Goal: Task Accomplishment & Management: Complete application form

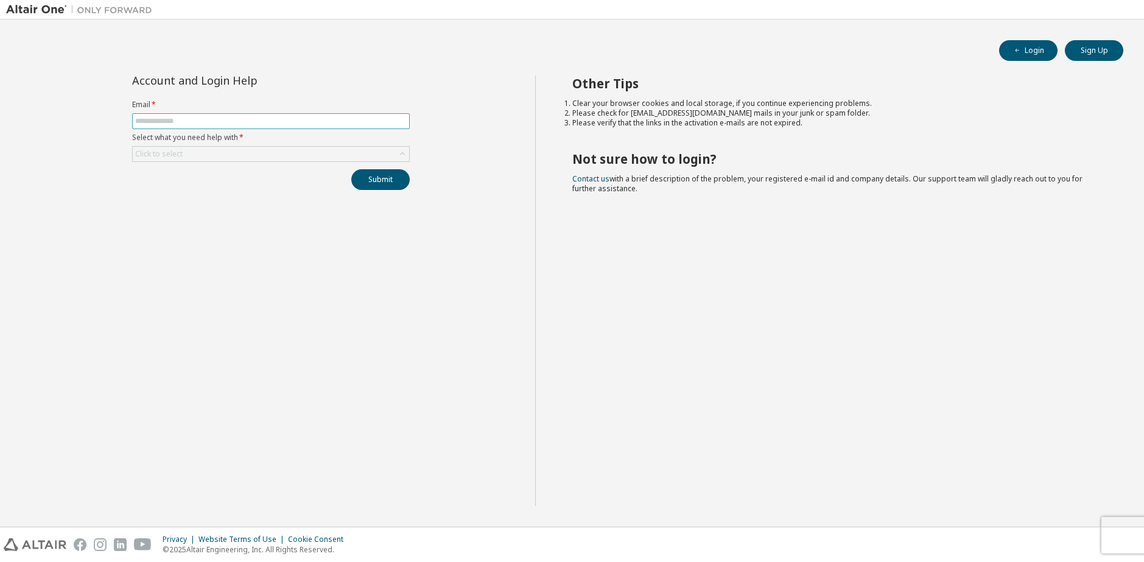
click at [304, 127] on span at bounding box center [271, 121] width 278 height 16
click at [302, 121] on input "text" at bounding box center [271, 121] width 272 height 10
type input "**********"
click at [258, 155] on div "Click to select" at bounding box center [271, 154] width 276 height 15
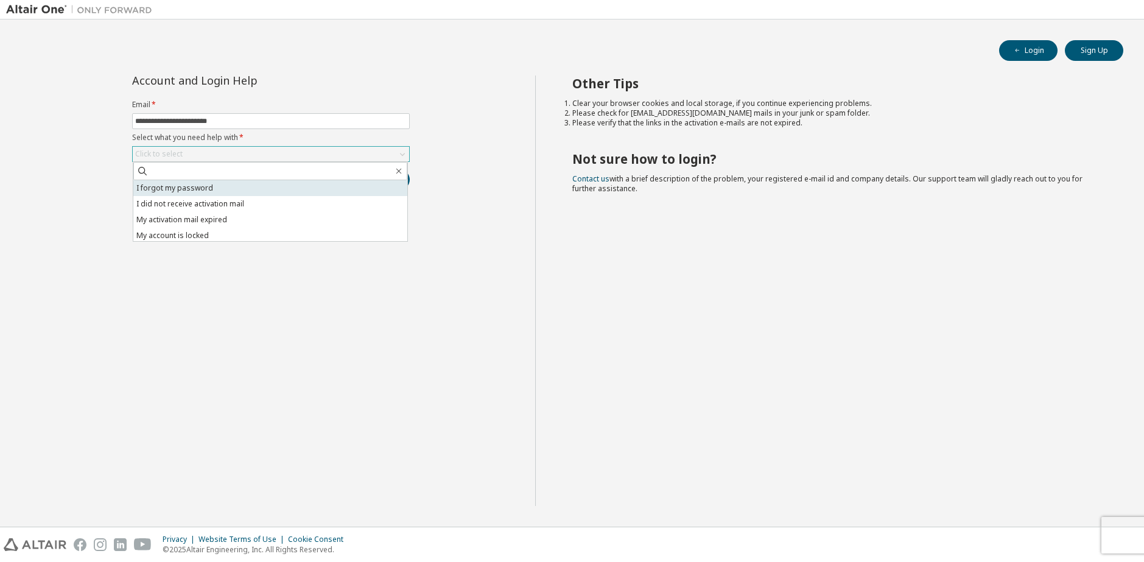
click at [267, 192] on li "I forgot my password" at bounding box center [270, 188] width 274 height 16
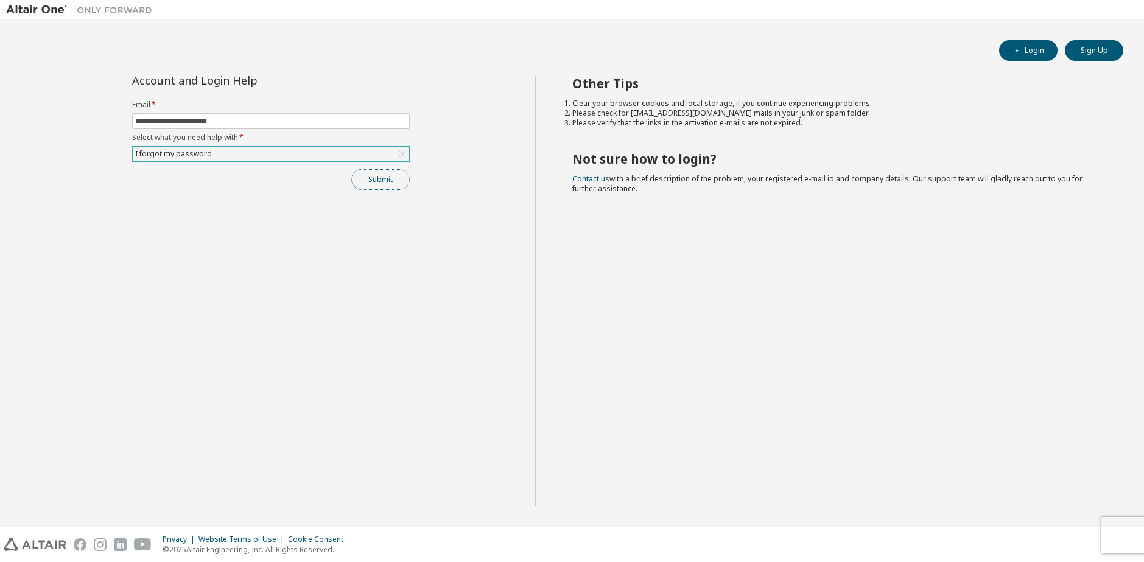
click at [371, 182] on button "Submit" at bounding box center [380, 179] width 58 height 21
click at [390, 185] on button "Submit" at bounding box center [380, 179] width 58 height 21
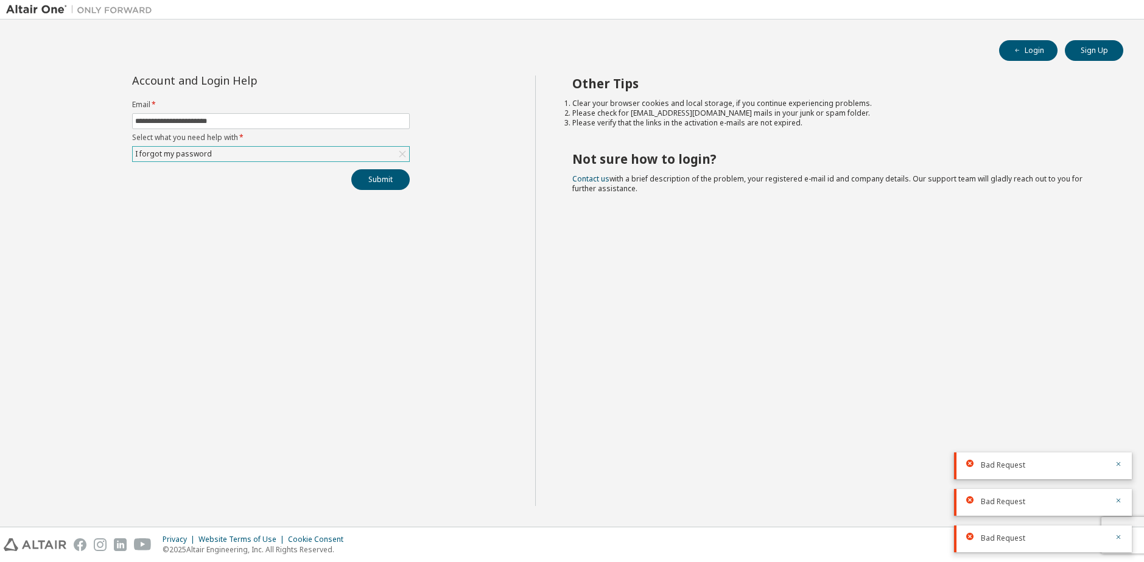
click at [1118, 459] on div "Bad Request" at bounding box center [1043, 465] width 178 height 27
click at [1119, 462] on icon "button" at bounding box center [1118, 463] width 7 height 7
click at [1114, 505] on div at bounding box center [1115, 501] width 15 height 11
click at [1116, 504] on button "button" at bounding box center [1118, 501] width 7 height 11
click at [1120, 541] on div "Bad Request" at bounding box center [1043, 539] width 178 height 27
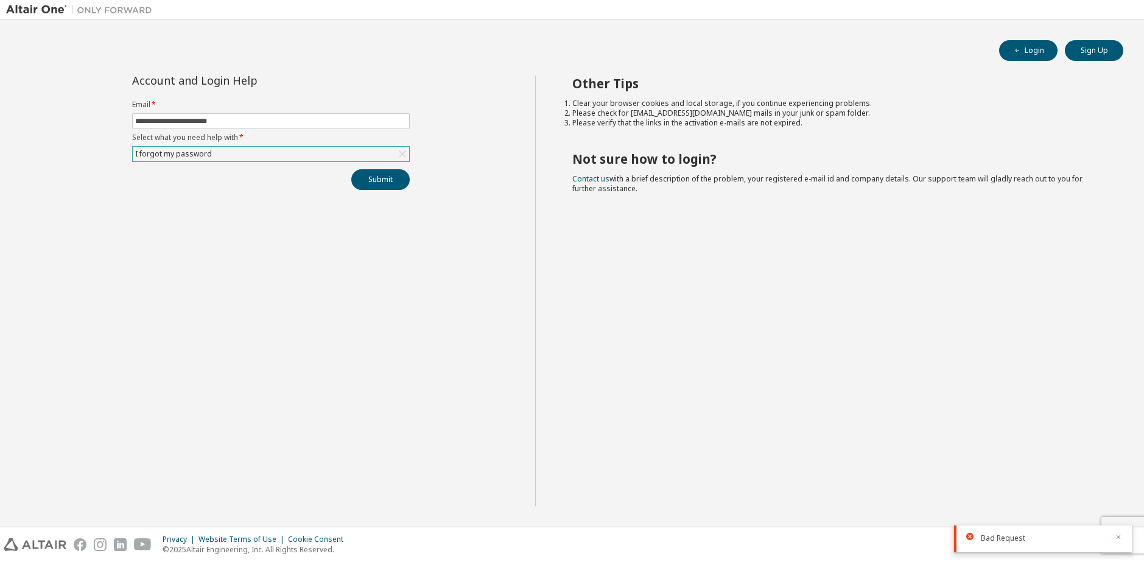
click at [1119, 541] on button "button" at bounding box center [1118, 538] width 7 height 11
click at [1118, 536] on div "Privacy Website Terms of Use Cookie Consent © 2025 Altair Engineering, Inc. All…" at bounding box center [572, 544] width 1144 height 35
drag, startPoint x: 1133, startPoint y: 540, endPoint x: 1120, endPoint y: 540, distance: 12.8
click at [1120, 540] on div "Privacy Website Terms of Use Cookie Consent © 2025 Altair Engineering, Inc. All…" at bounding box center [572, 544] width 1144 height 35
drag, startPoint x: 1103, startPoint y: 542, endPoint x: 1065, endPoint y: 543, distance: 37.8
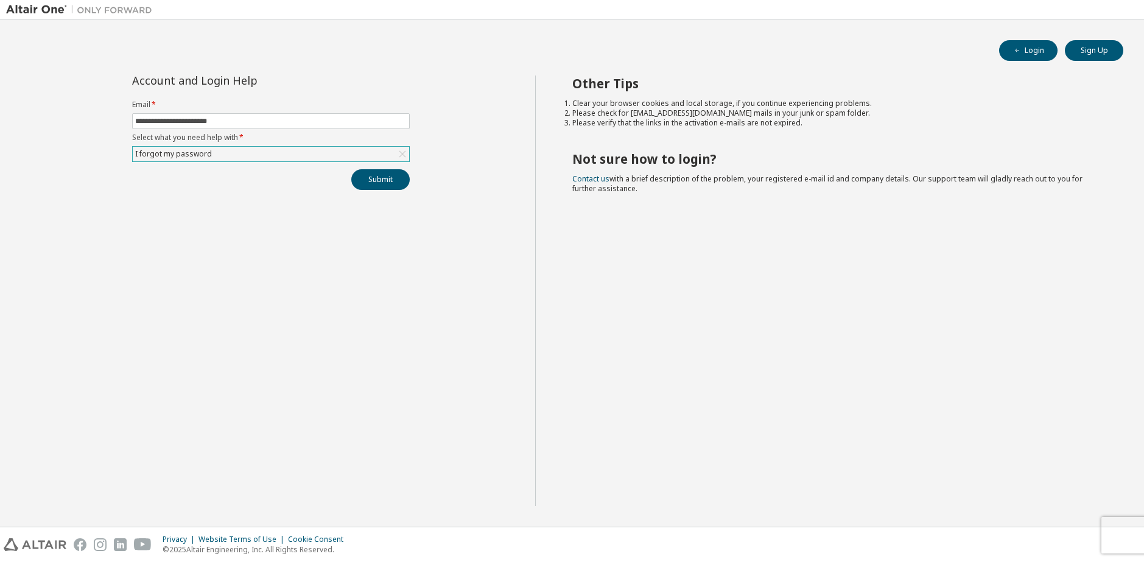
click at [1090, 542] on div "Privacy Website Terms of Use Cookie Consent © 2025 Altair Engineering, Inc. All…" at bounding box center [572, 544] width 1144 height 35
click at [1117, 533] on div "Privacy Website Terms of Use Cookie Consent © 2025 Altair Engineering, Inc. All…" at bounding box center [572, 544] width 1144 height 35
click at [1131, 530] on div "Privacy Website Terms of Use Cookie Consent © 2025 Altair Engineering, Inc. All…" at bounding box center [572, 544] width 1144 height 35
click at [251, 113] on span at bounding box center [271, 121] width 278 height 16
click at [255, 124] on input "text" at bounding box center [271, 121] width 272 height 10
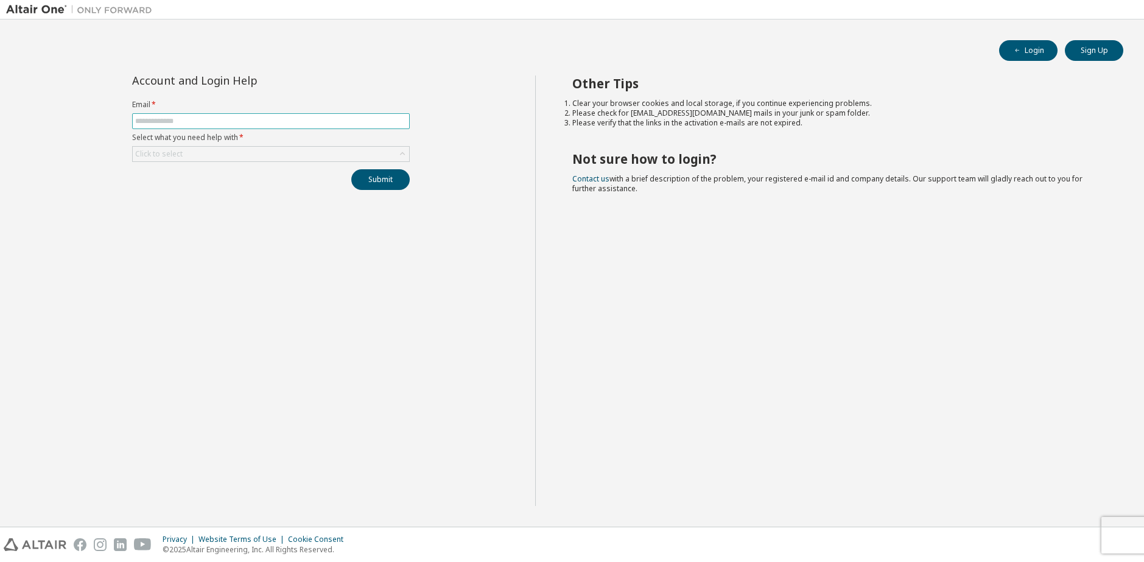
type input "**********"
click at [255, 144] on form "**********" at bounding box center [271, 131] width 278 height 62
click at [255, 151] on div "Click to select" at bounding box center [271, 154] width 276 height 15
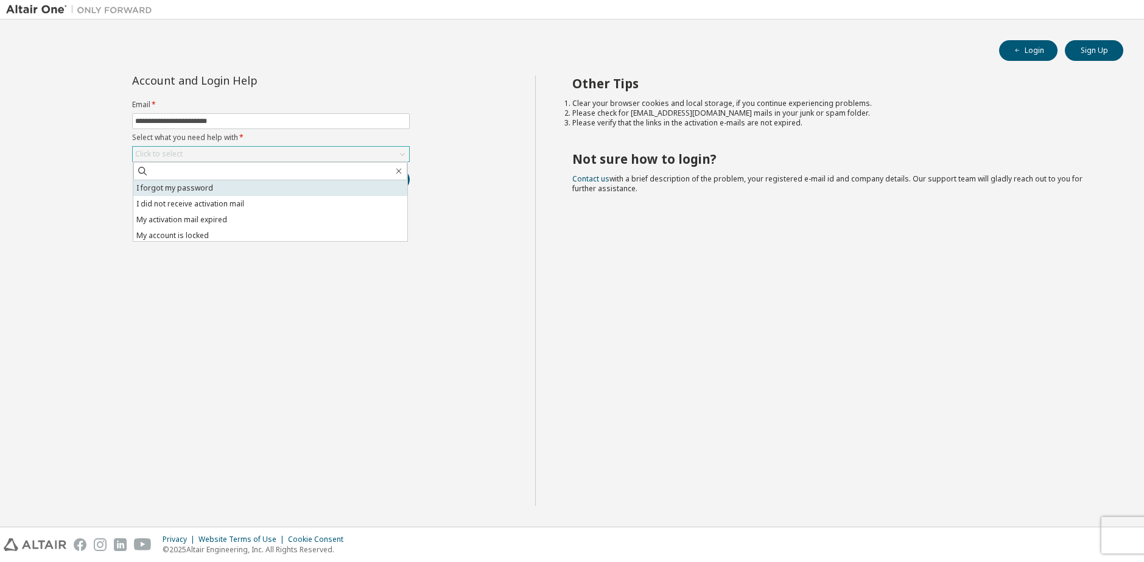
click at [247, 181] on li "I forgot my password" at bounding box center [270, 188] width 274 height 16
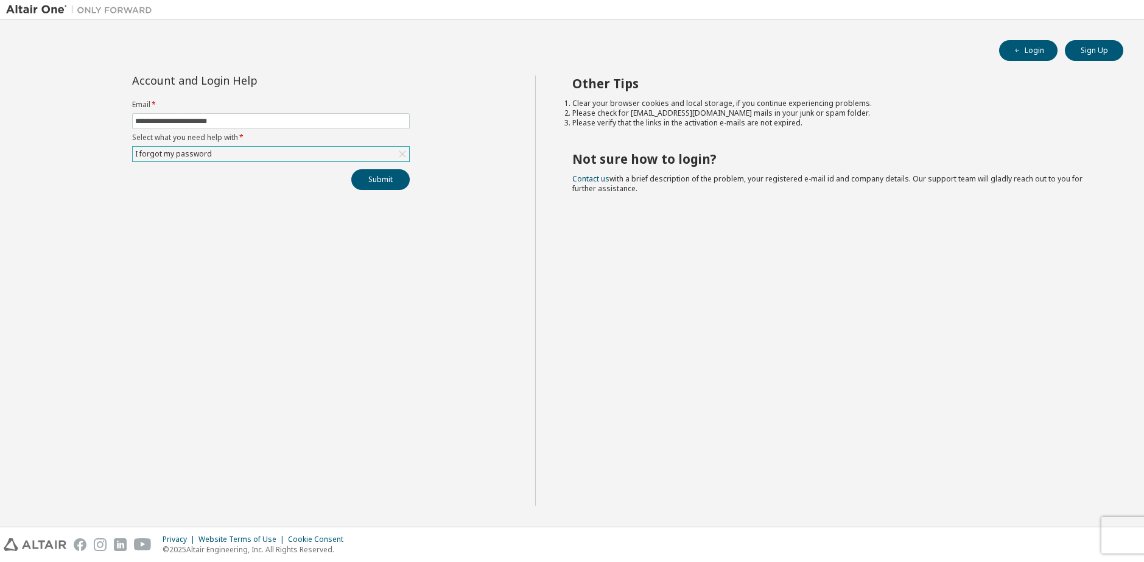
click at [336, 181] on div "Submit" at bounding box center [271, 179] width 278 height 21
click at [359, 186] on button "Submit" at bounding box center [380, 179] width 58 height 21
click at [384, 173] on button "Submit" at bounding box center [380, 179] width 58 height 21
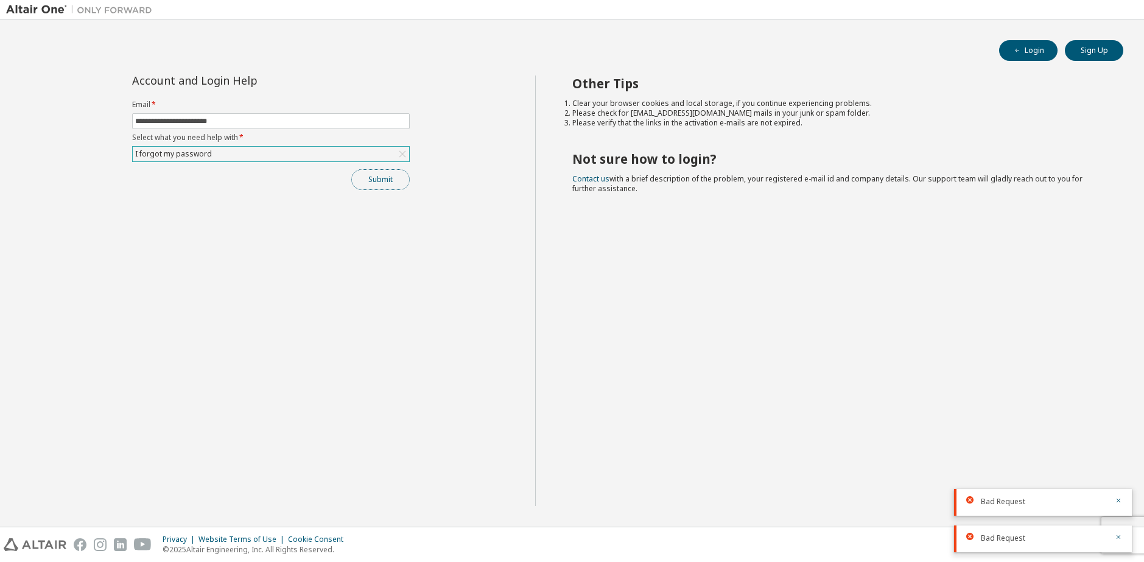
click at [384, 173] on button "Submit" at bounding box center [380, 179] width 58 height 21
click at [385, 174] on div "Submit" at bounding box center [271, 179] width 278 height 21
click at [385, 174] on button "Submit" at bounding box center [380, 179] width 58 height 21
click at [385, 174] on div "Submit" at bounding box center [271, 179] width 278 height 21
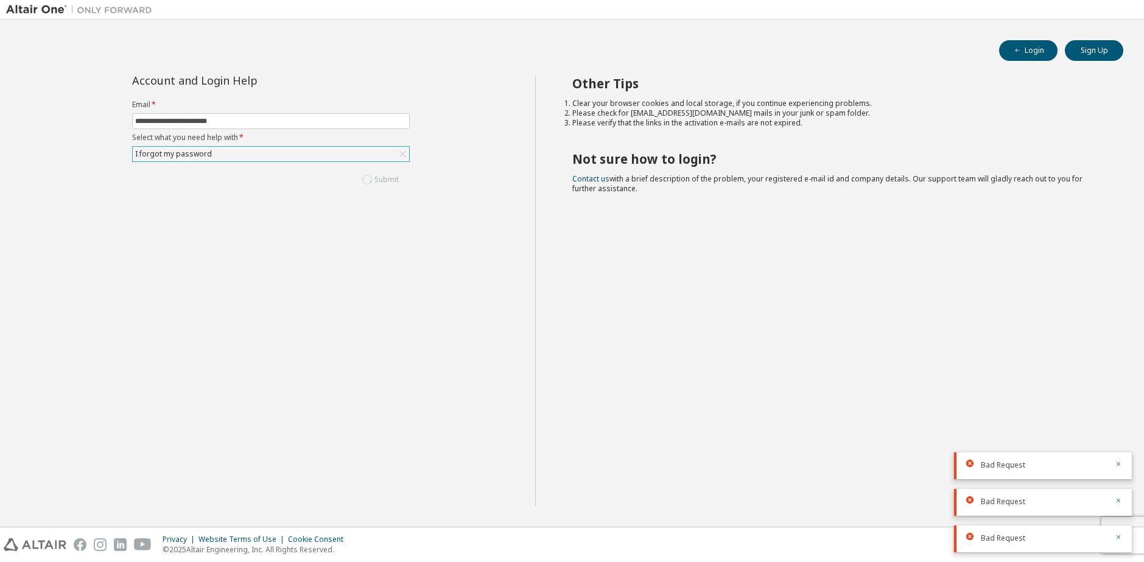
click at [385, 174] on div "Submit" at bounding box center [271, 179] width 278 height 21
click at [385, 174] on button "Submit" at bounding box center [380, 179] width 58 height 21
click at [387, 177] on div "Submit" at bounding box center [271, 179] width 278 height 21
drag, startPoint x: 434, startPoint y: 197, endPoint x: 641, endPoint y: 230, distance: 209.7
click at [521, 222] on div "**********" at bounding box center [270, 291] width 529 height 431
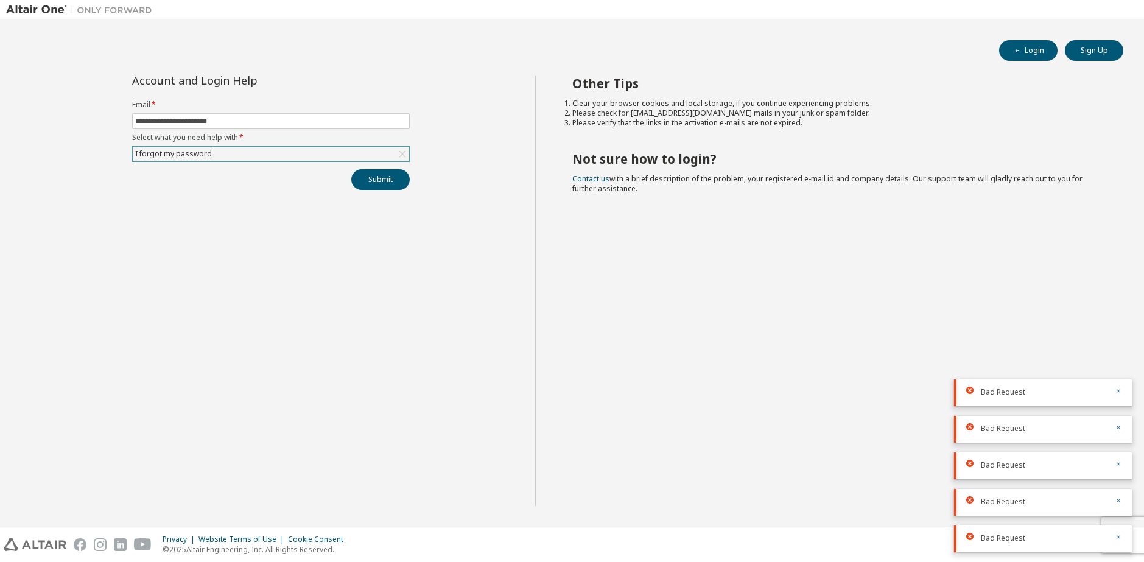
drag, startPoint x: 797, startPoint y: 308, endPoint x: 1044, endPoint y: 362, distance: 253.1
click at [892, 331] on div "Other Tips Clear your browser cookies and local storage, if you continue experi…" at bounding box center [836, 291] width 603 height 431
click at [1123, 385] on div "Bad Request" at bounding box center [1043, 392] width 178 height 27
click at [1120, 390] on icon "button" at bounding box center [1119, 391] width 4 height 4
click at [1119, 416] on icon "button" at bounding box center [1119, 418] width 4 height 4
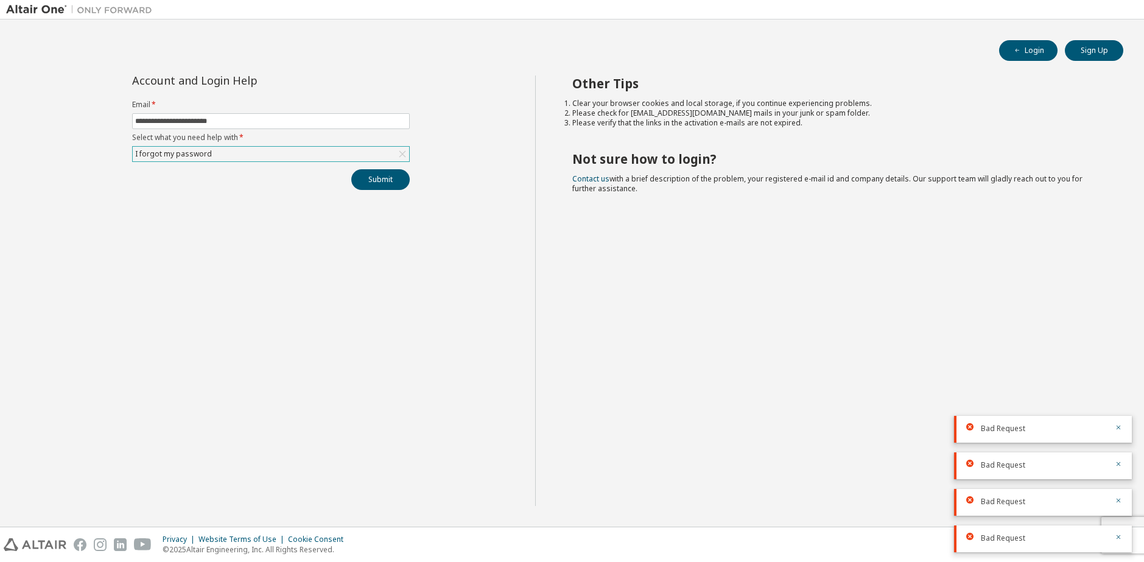
click at [1116, 423] on div "Bad Request" at bounding box center [1043, 429] width 178 height 27
click at [1117, 424] on icon "button" at bounding box center [1118, 427] width 7 height 7
click at [1123, 456] on div "Bad Request" at bounding box center [1043, 465] width 178 height 27
click at [1121, 459] on div "Bad Request" at bounding box center [1043, 465] width 178 height 27
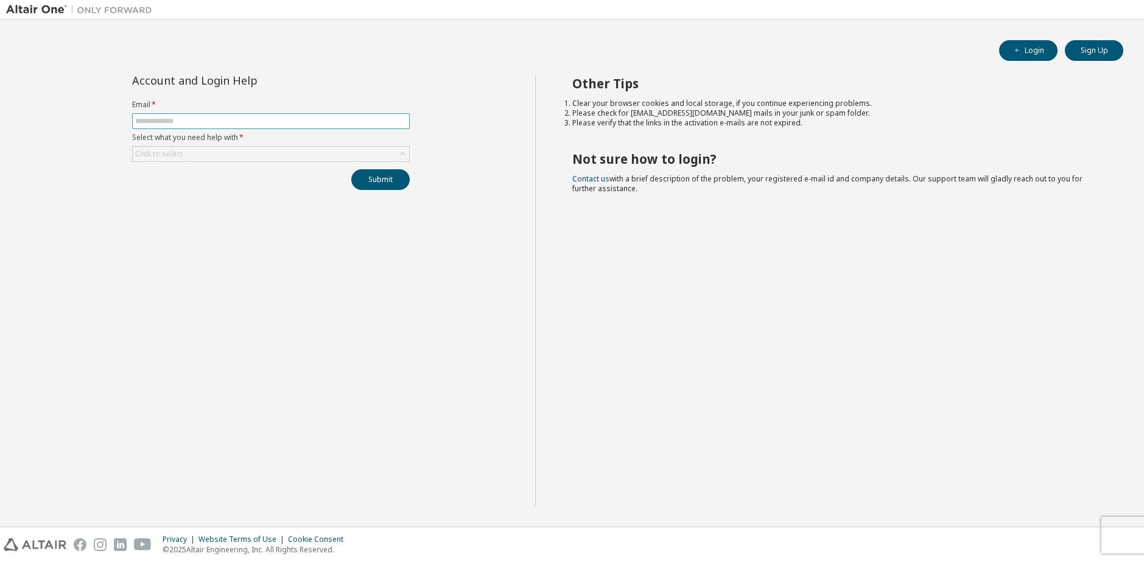
click at [308, 127] on span at bounding box center [271, 121] width 278 height 16
click at [304, 122] on input "text" at bounding box center [271, 121] width 272 height 10
type input "**********"
click at [382, 180] on button "Submit" at bounding box center [380, 179] width 58 height 21
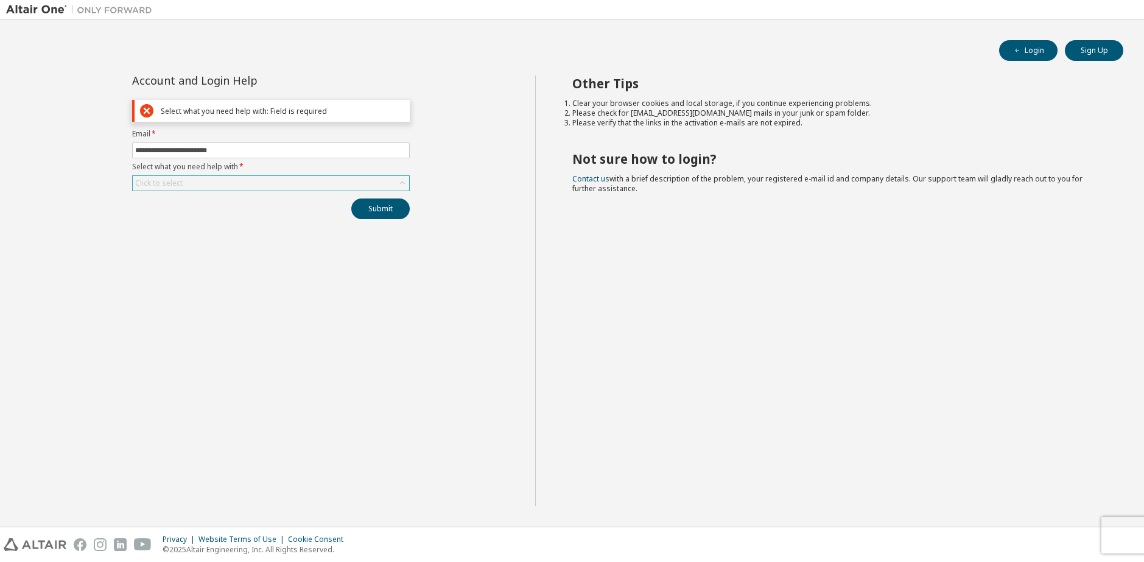
click at [356, 186] on div "Click to select" at bounding box center [271, 183] width 276 height 15
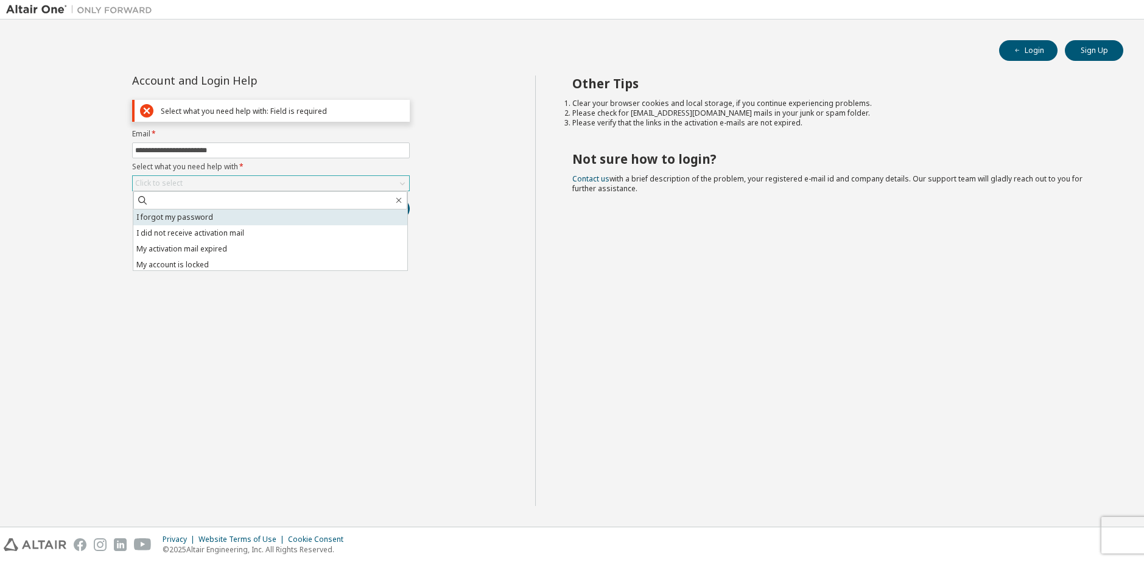
click at [281, 222] on li "I forgot my password" at bounding box center [270, 217] width 274 height 16
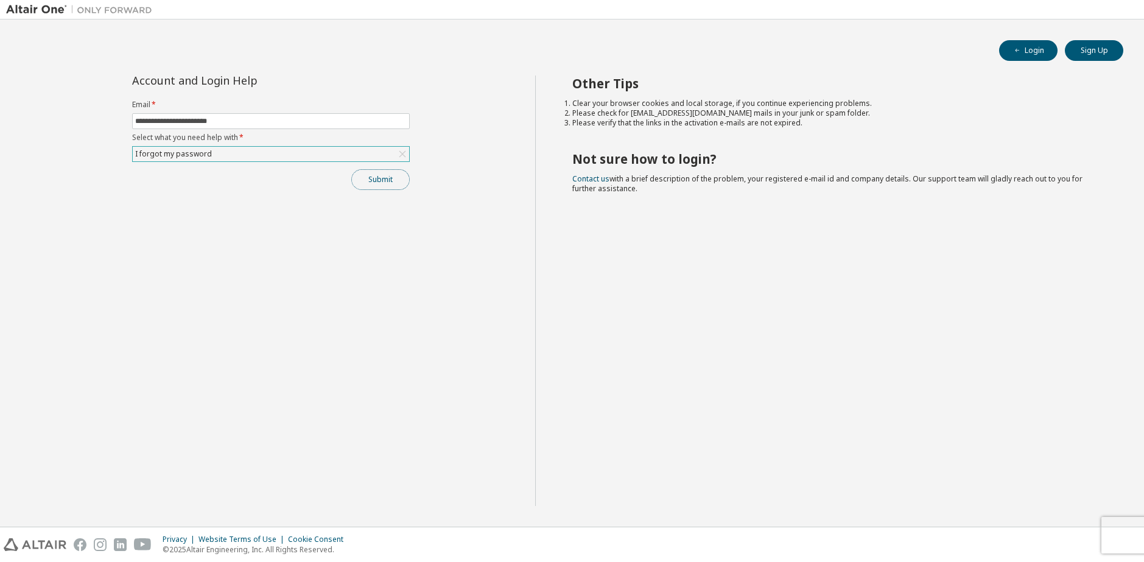
click at [377, 186] on button "Submit" at bounding box center [380, 179] width 58 height 21
click at [371, 175] on button "Submit" at bounding box center [380, 179] width 58 height 21
click at [371, 175] on div "Submit" at bounding box center [271, 179] width 278 height 21
click at [371, 175] on button "Submit" at bounding box center [380, 179] width 58 height 21
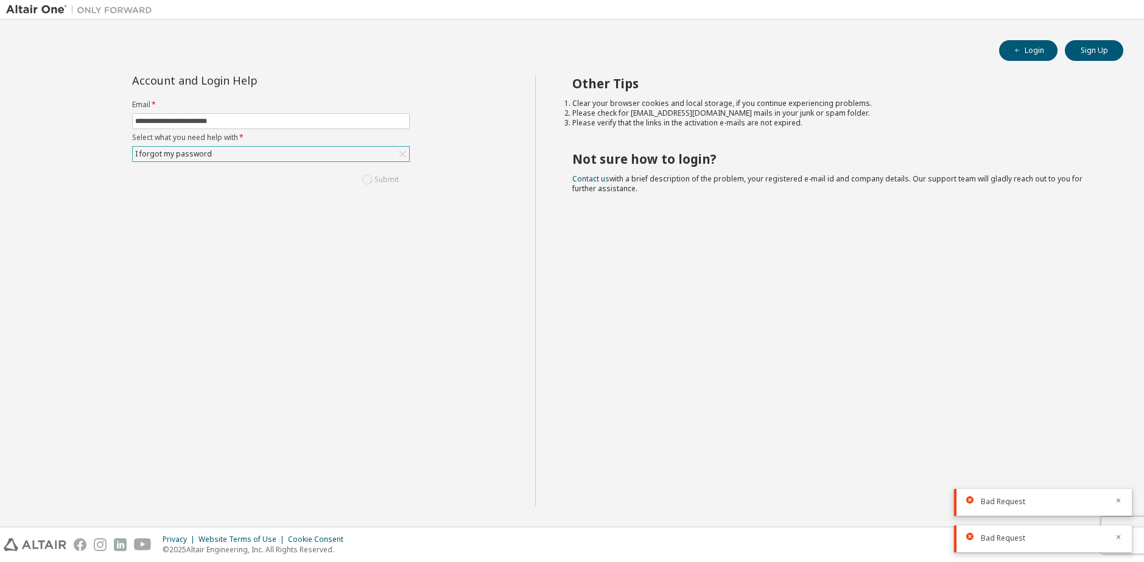
click at [371, 175] on div "Submit" at bounding box center [271, 179] width 278 height 21
click at [371, 175] on button "Submit" at bounding box center [380, 179] width 58 height 21
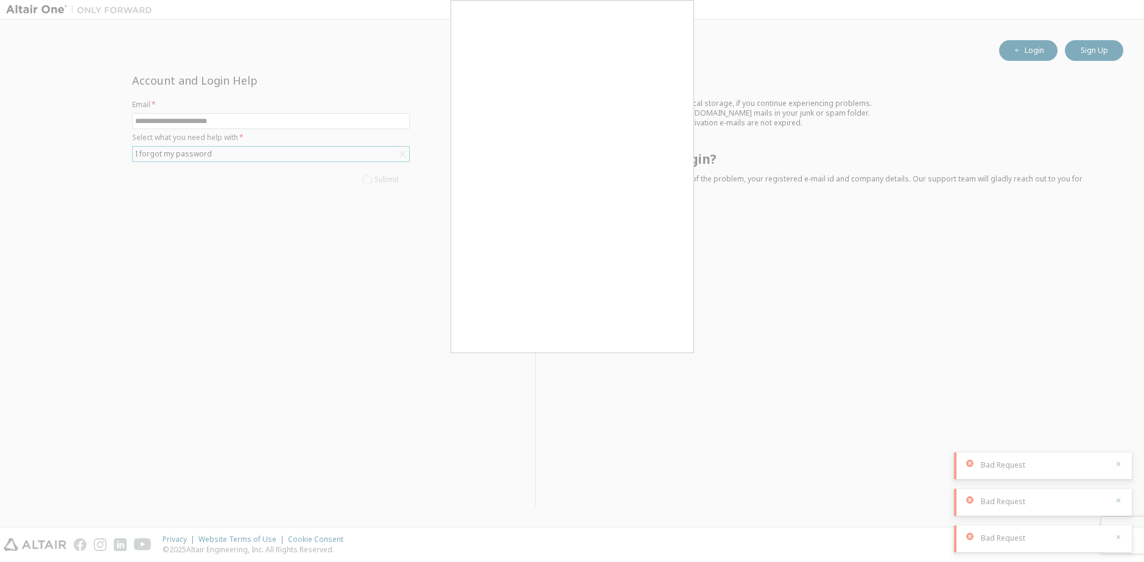
drag, startPoint x: 371, startPoint y: 178, endPoint x: 375, endPoint y: 190, distance: 12.0
click at [374, 188] on div "Submit" at bounding box center [271, 179] width 278 height 21
click at [375, 190] on div at bounding box center [572, 281] width 1144 height 562
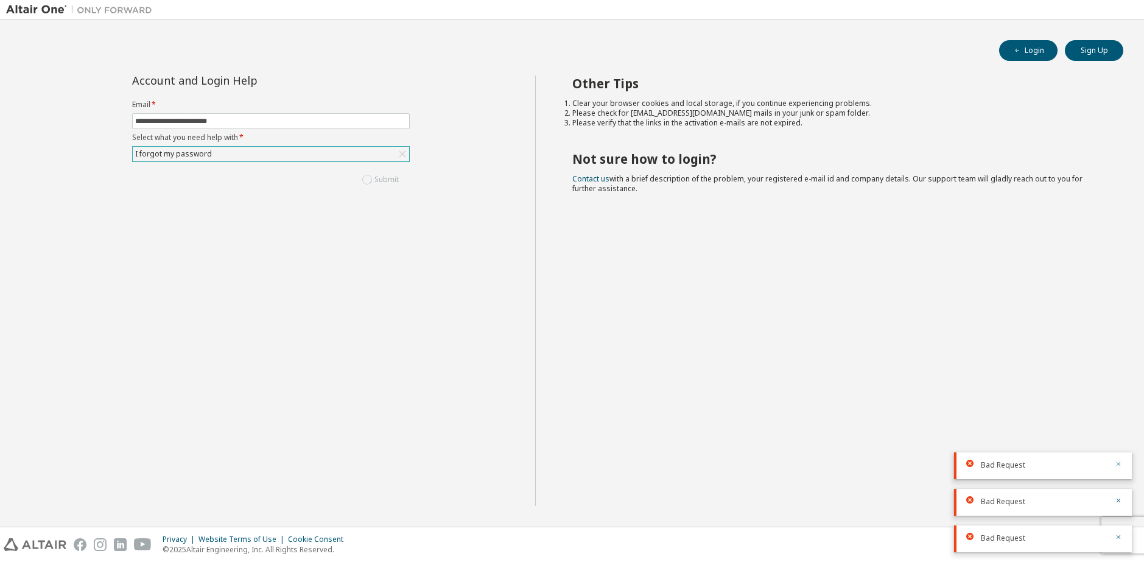
click at [1114, 462] on div at bounding box center [1115, 465] width 15 height 11
click at [1118, 462] on icon "button" at bounding box center [1118, 463] width 7 height 7
click at [1124, 503] on div "Bad Request" at bounding box center [1043, 502] width 178 height 27
click at [1124, 502] on div "Bad Request" at bounding box center [1043, 502] width 178 height 27
click at [1122, 502] on div "Bad Request" at bounding box center [1043, 502] width 178 height 27
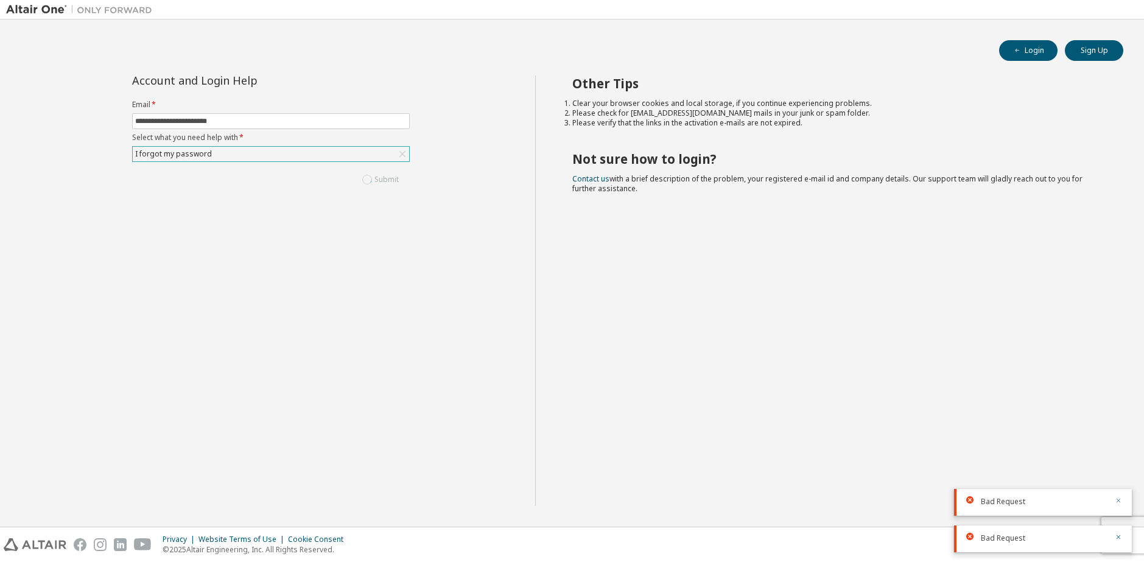
click at [1120, 502] on icon "button" at bounding box center [1118, 500] width 7 height 7
click at [1119, 539] on icon "button" at bounding box center [1118, 536] width 7 height 7
click at [1119, 539] on div "Privacy Website Terms of Use Cookie Consent © 2025 Altair Engineering, Inc. All…" at bounding box center [572, 544] width 1144 height 35
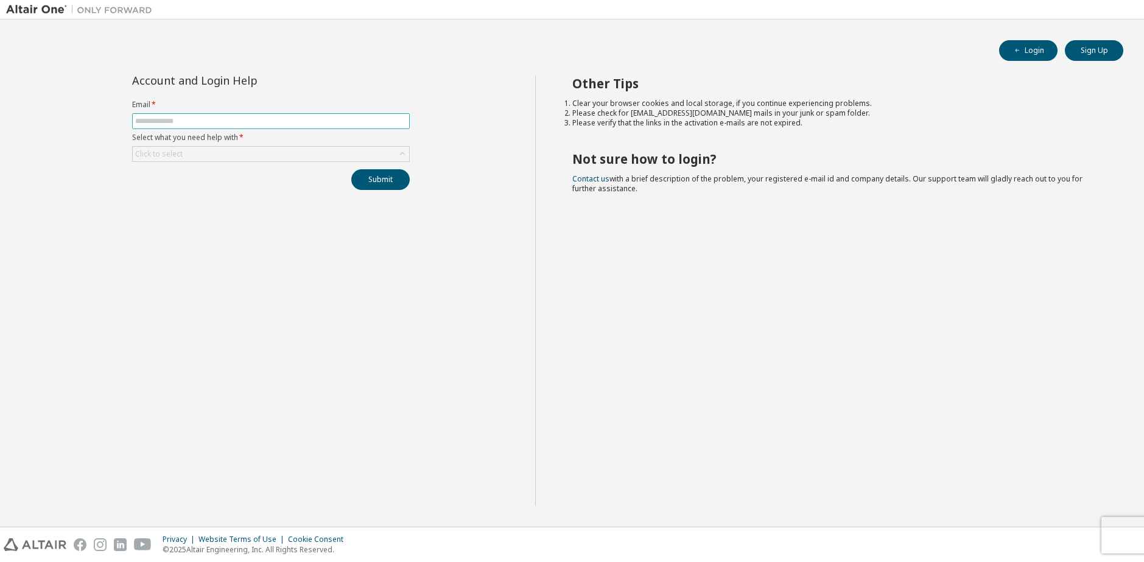
click at [280, 121] on input "text" at bounding box center [271, 121] width 272 height 10
type input "**********"
click at [261, 149] on div "Click to select" at bounding box center [271, 154] width 276 height 15
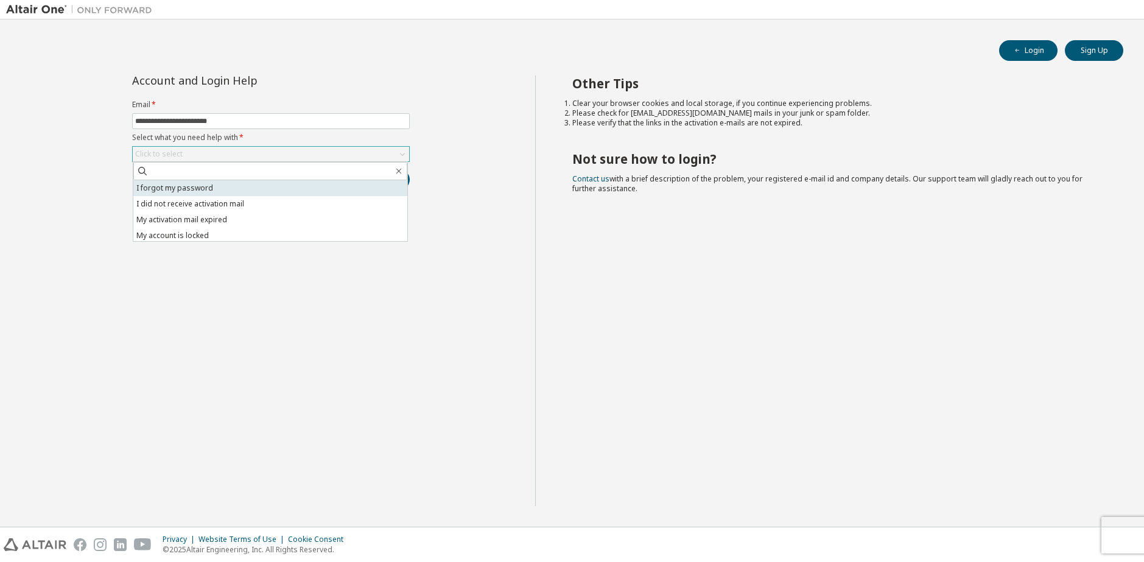
click at [252, 186] on li "I forgot my password" at bounding box center [270, 188] width 274 height 16
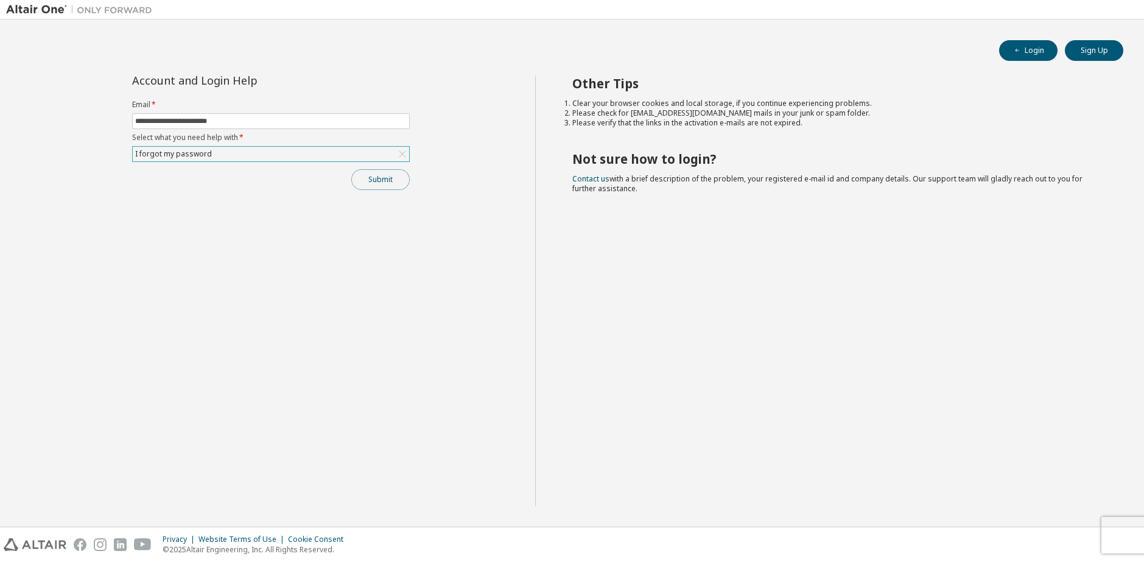
click at [380, 182] on button "Submit" at bounding box center [380, 179] width 58 height 21
click at [401, 186] on button "Submit" at bounding box center [380, 179] width 58 height 21
click at [400, 185] on button "Submit" at bounding box center [380, 179] width 58 height 21
click at [400, 185] on div "Submit" at bounding box center [271, 179] width 278 height 21
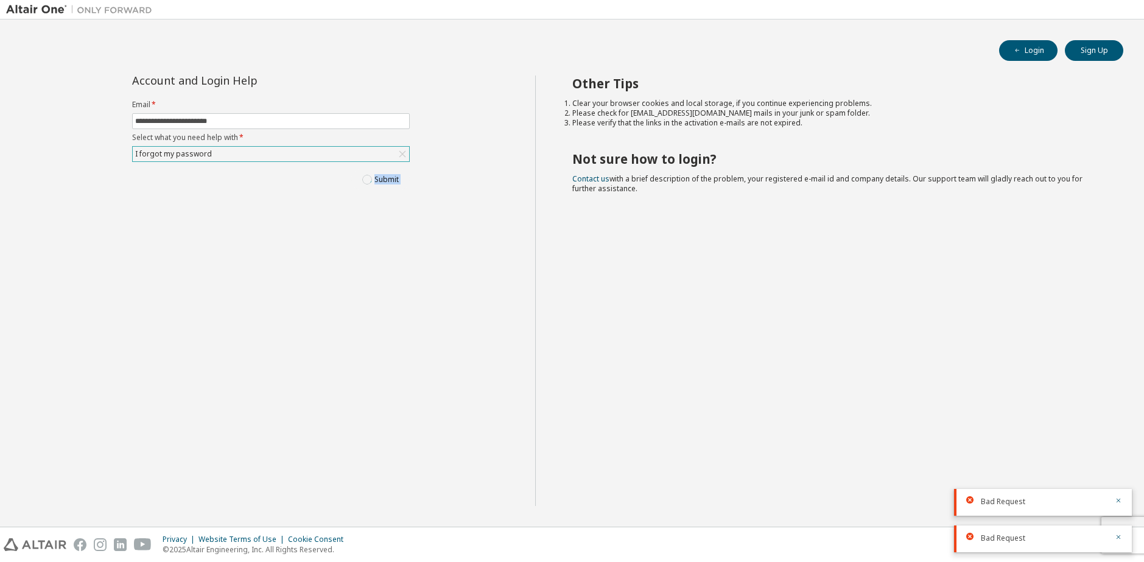
click at [400, 185] on div "Submit" at bounding box center [271, 179] width 278 height 21
click at [400, 185] on button "Submit" at bounding box center [380, 179] width 58 height 21
click at [400, 185] on div "Submit" at bounding box center [271, 179] width 278 height 21
click at [1032, 55] on button "Login" at bounding box center [1028, 50] width 58 height 21
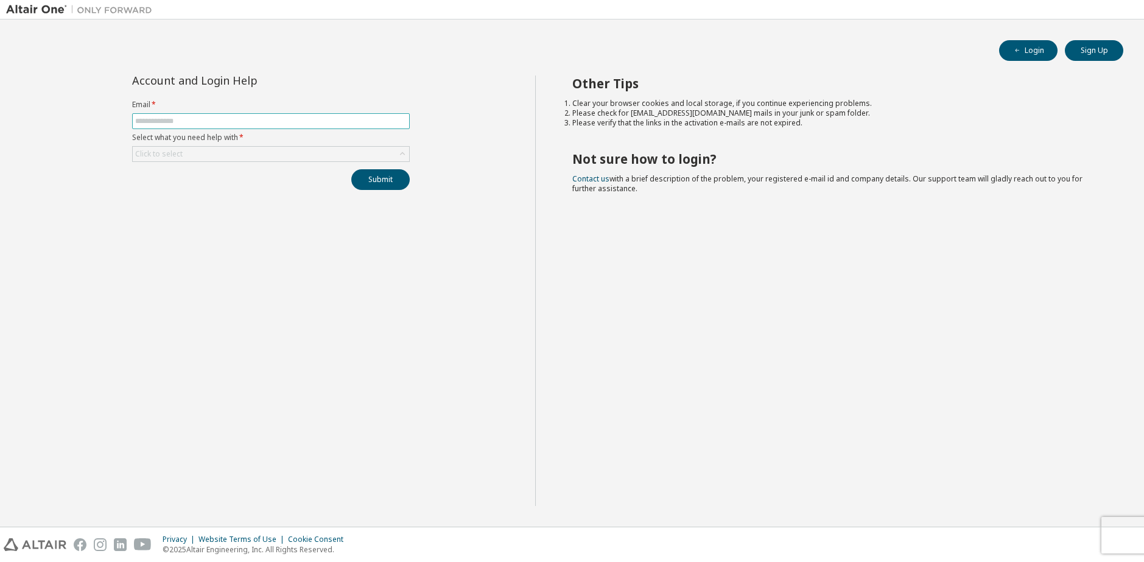
click at [206, 122] on input "text" at bounding box center [271, 121] width 272 height 10
type input "**********"
click at [211, 155] on div "Click to select" at bounding box center [271, 154] width 276 height 15
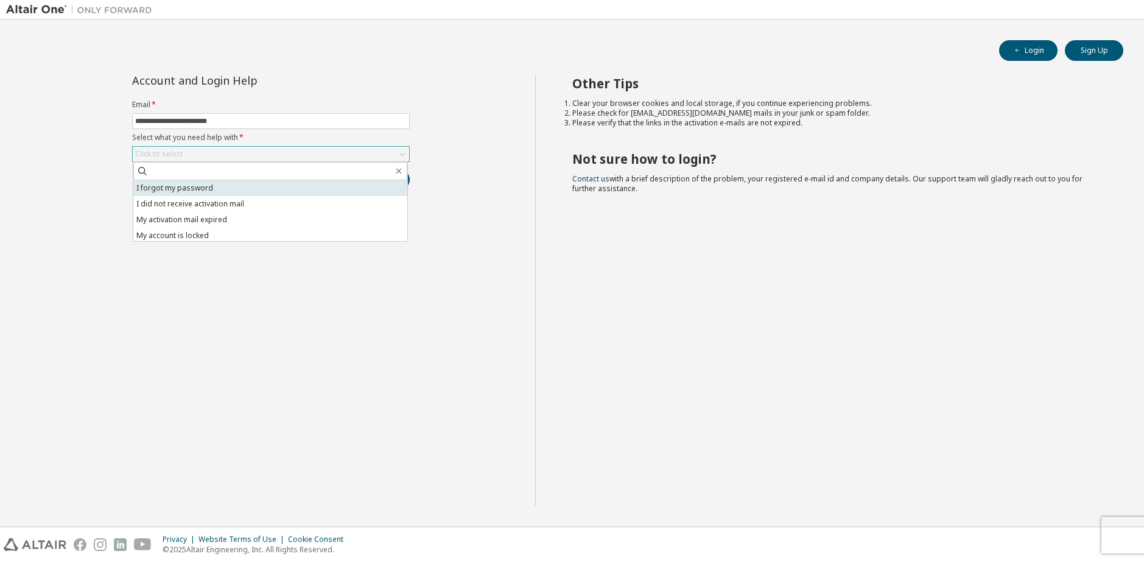
click at [230, 186] on li "I forgot my password" at bounding box center [270, 188] width 274 height 16
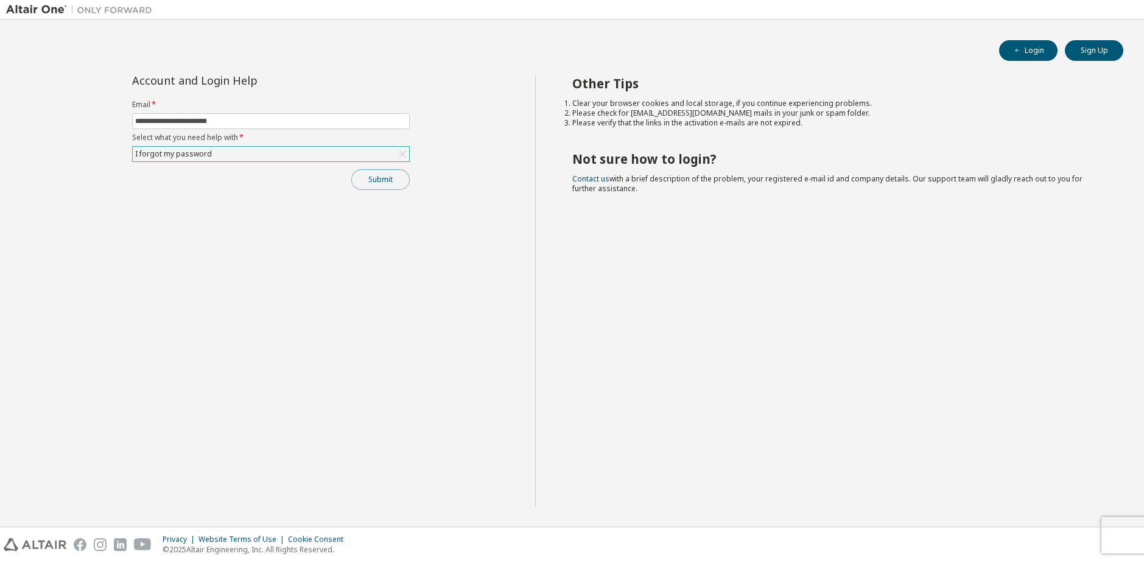
click at [368, 180] on button "Submit" at bounding box center [380, 179] width 58 height 21
click at [250, 124] on input "text" at bounding box center [271, 121] width 272 height 10
type input "**********"
click at [245, 159] on div "Click to select" at bounding box center [271, 154] width 276 height 15
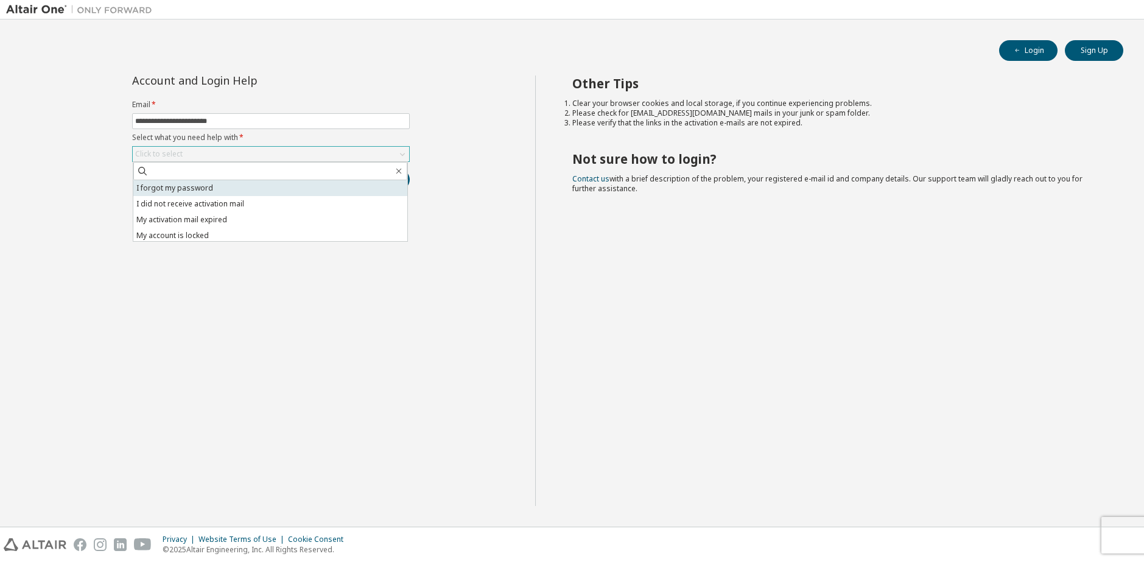
click at [250, 188] on li "I forgot my password" at bounding box center [270, 188] width 274 height 16
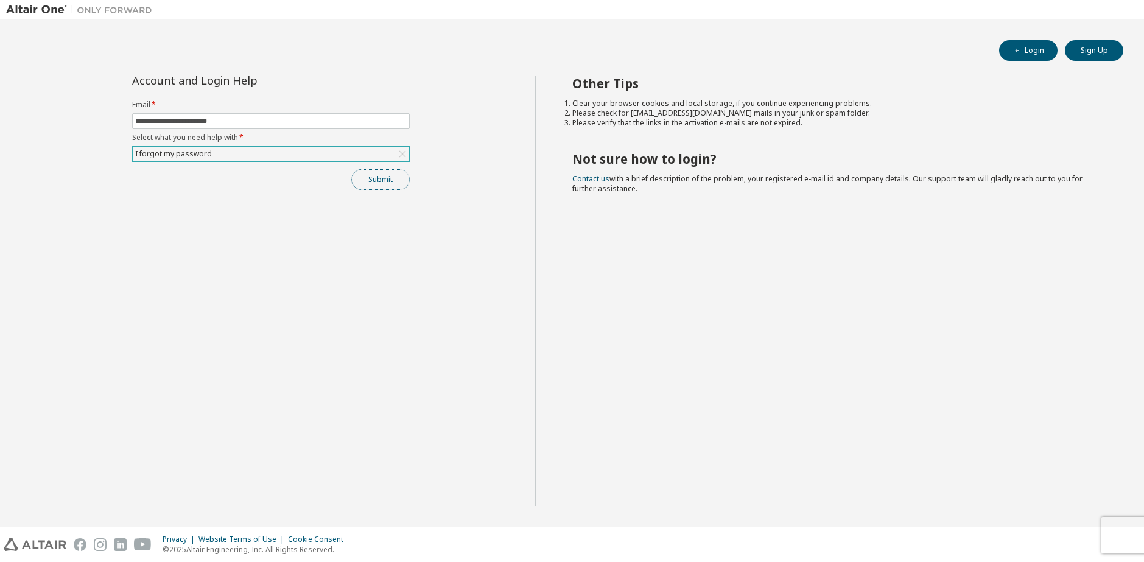
click at [387, 183] on button "Submit" at bounding box center [380, 179] width 58 height 21
click at [1030, 54] on button "Login" at bounding box center [1028, 50] width 58 height 21
click at [1083, 55] on button "Sign Up" at bounding box center [1094, 50] width 58 height 21
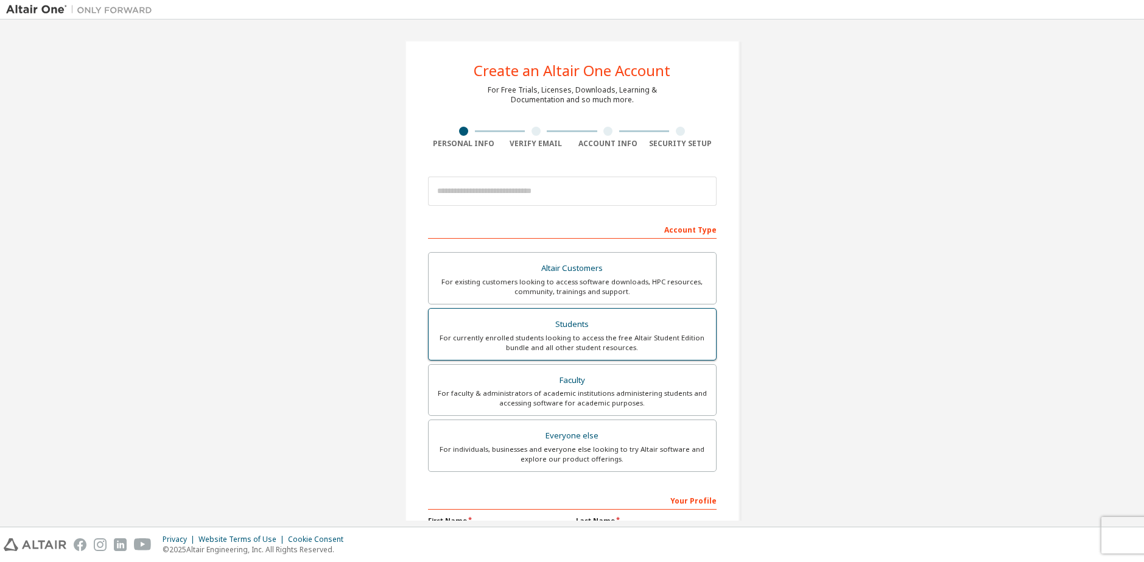
click at [594, 344] on div "For currently enrolled students looking to access the free Altair Student Editi…" at bounding box center [572, 342] width 273 height 19
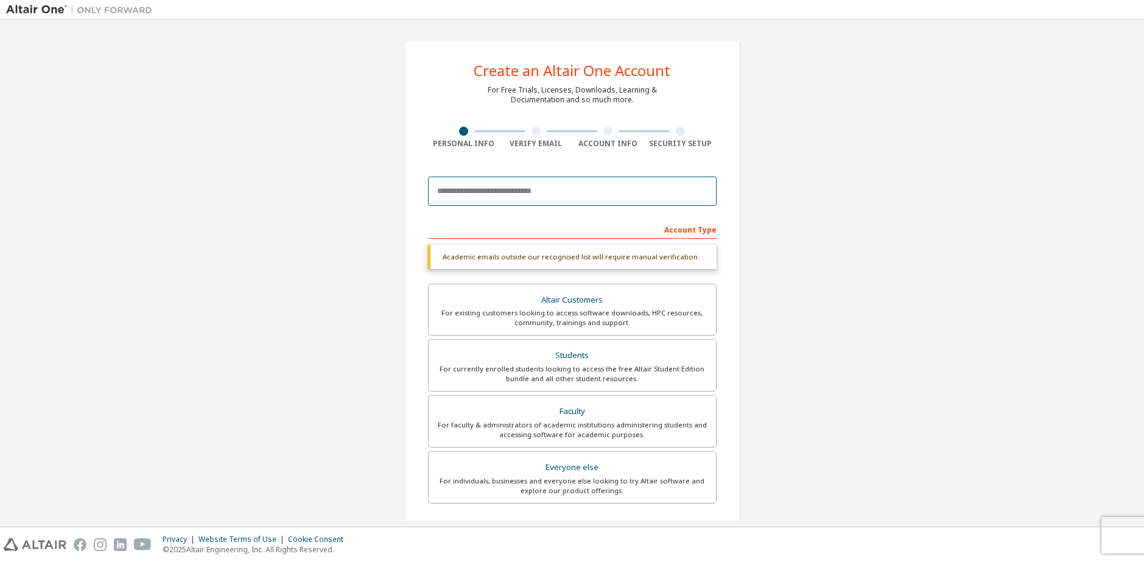
click at [533, 186] on input "email" at bounding box center [572, 191] width 289 height 29
type input "**********"
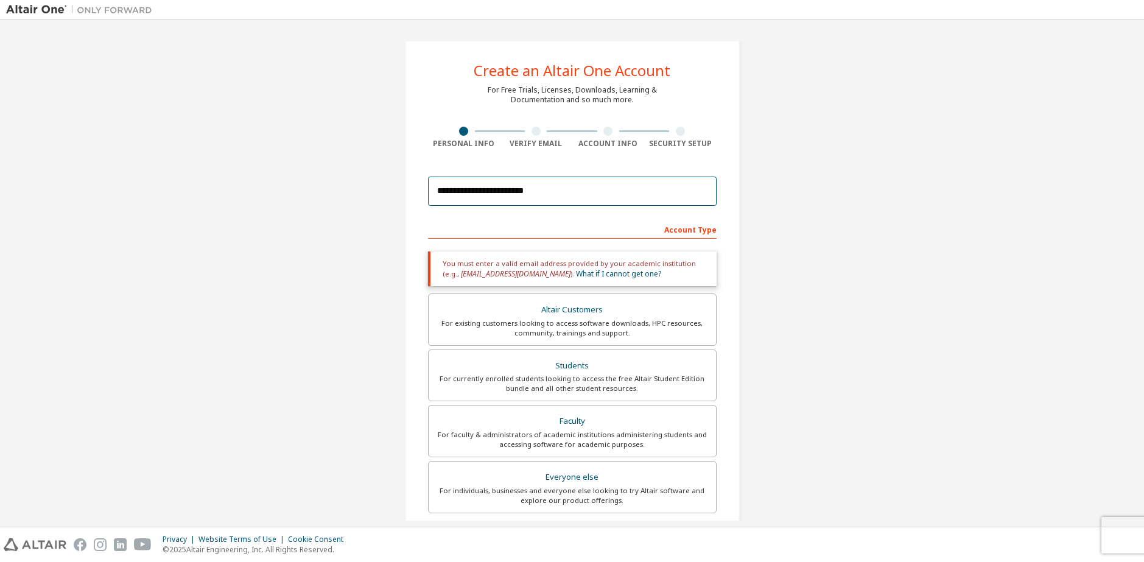
click at [593, 191] on input "**********" at bounding box center [572, 191] width 289 height 29
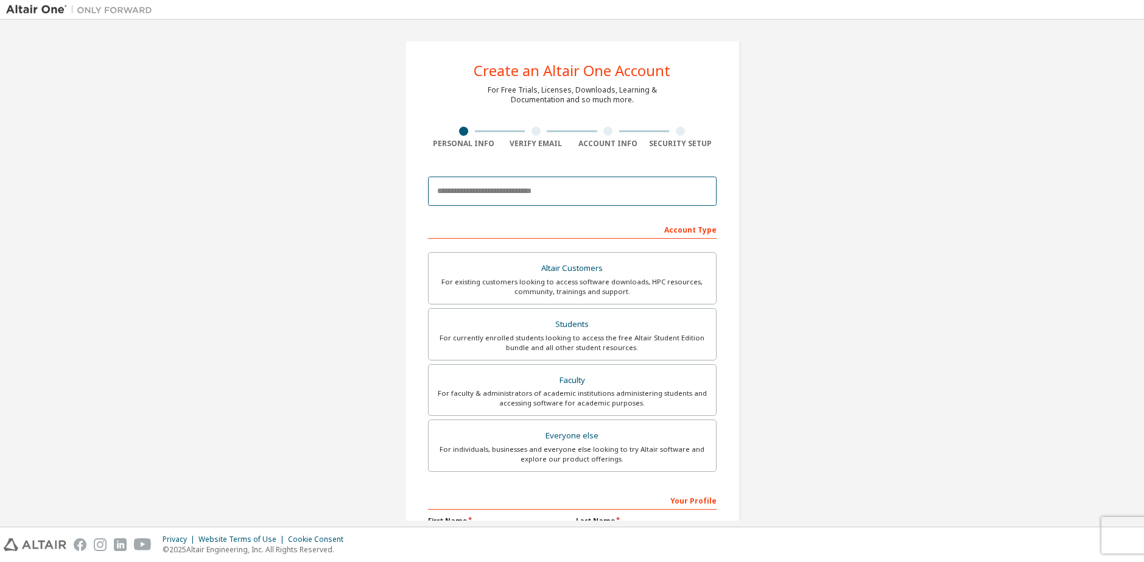
click at [575, 205] on input "email" at bounding box center [572, 191] width 289 height 29
click at [795, 259] on div "Create an Altair One Account For Free Trials, Licenses, Downloads, Learning & D…" at bounding box center [572, 348] width 1132 height 645
click at [608, 199] on input "email" at bounding box center [572, 191] width 289 height 29
click at [763, 240] on div "Create an Altair One Account For Free Trials, Licenses, Downloads, Learning & D…" at bounding box center [572, 348] width 1132 height 645
click at [633, 281] on div "For existing customers looking to access software downloads, HPC resources, com…" at bounding box center [572, 286] width 273 height 19
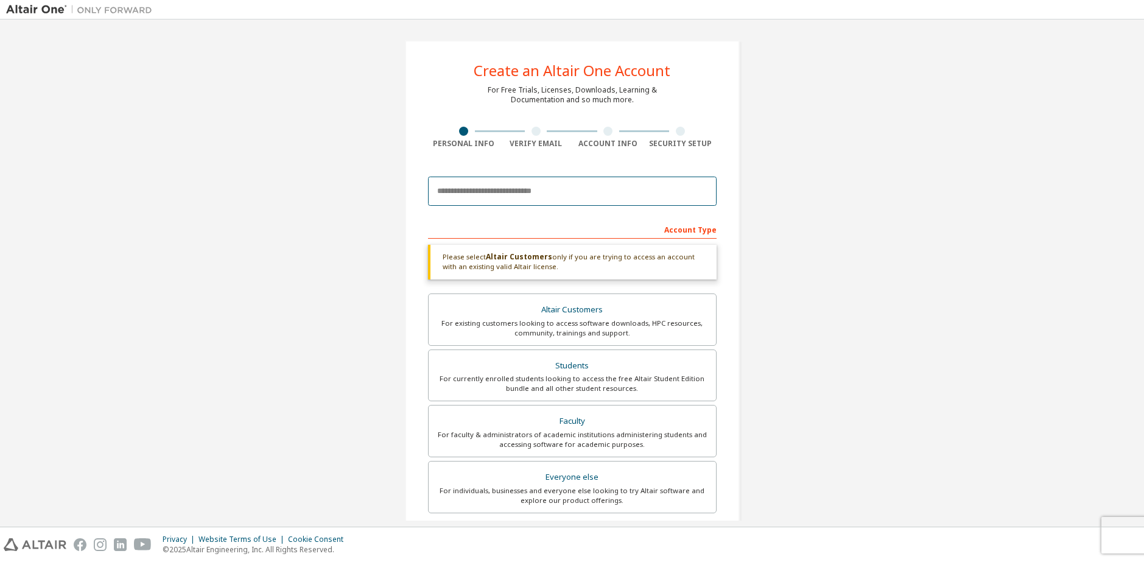
click at [602, 191] on input "email" at bounding box center [572, 191] width 289 height 29
type input "**********"
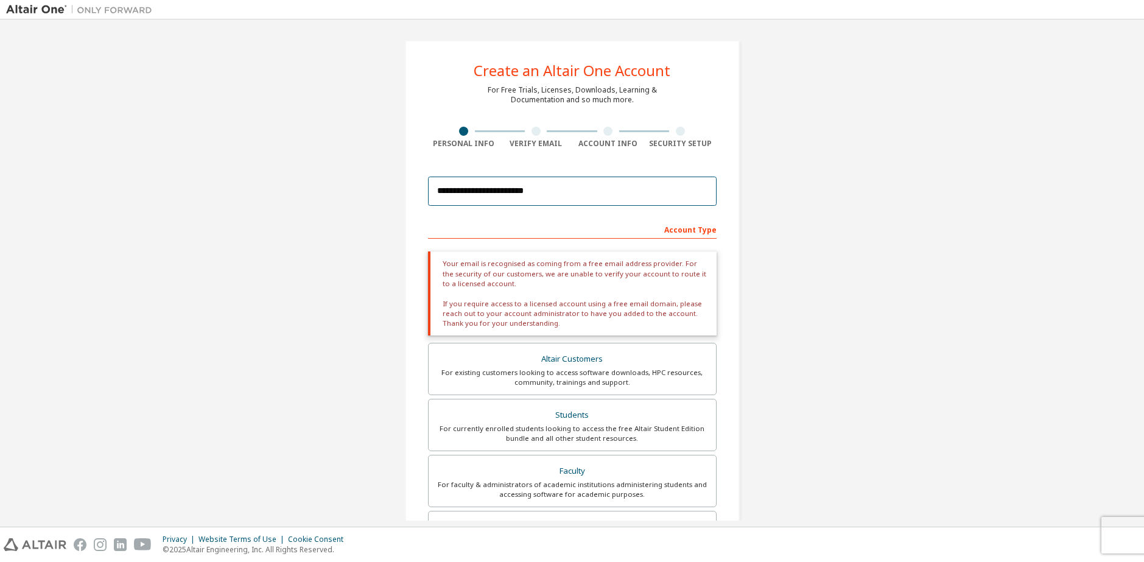
click at [614, 203] on input "**********" at bounding box center [572, 191] width 289 height 29
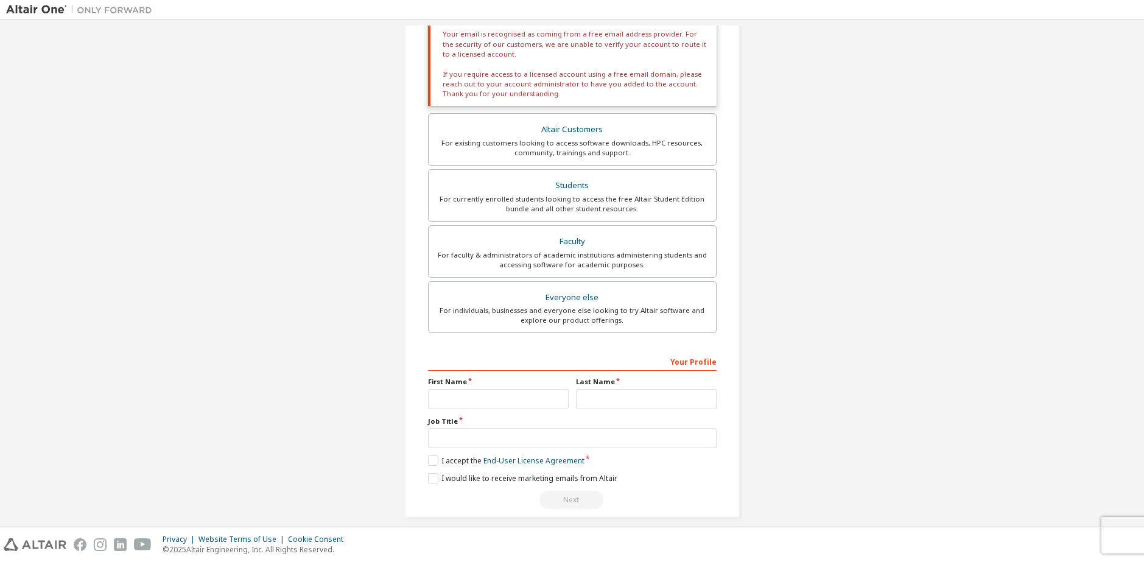
scroll to position [241, 0]
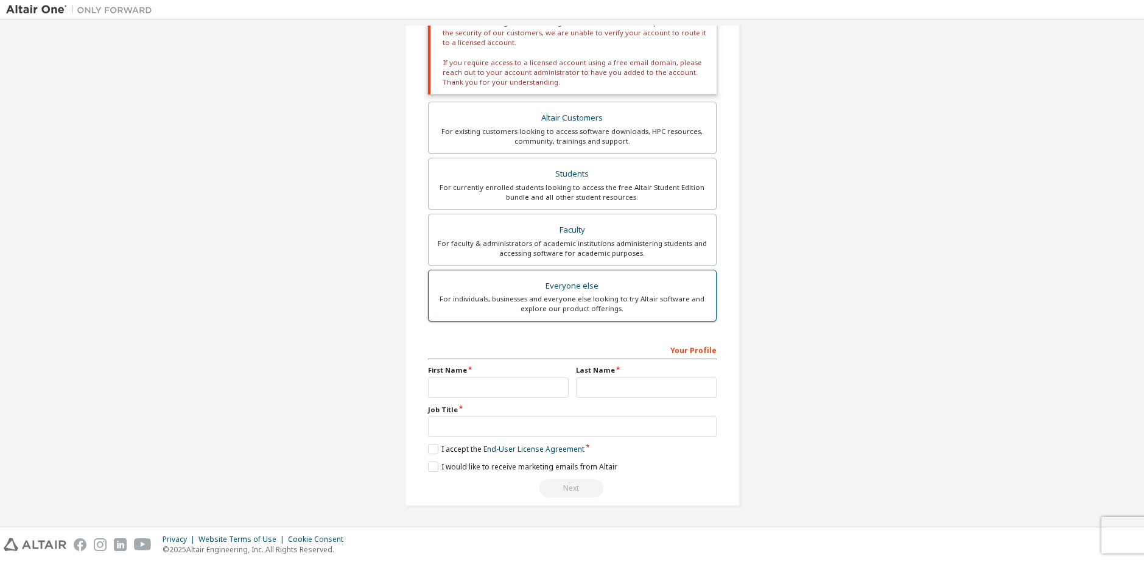
click at [586, 276] on label "Everyone else For individuals, businesses and everyone else looking to try Alta…" at bounding box center [572, 296] width 289 height 52
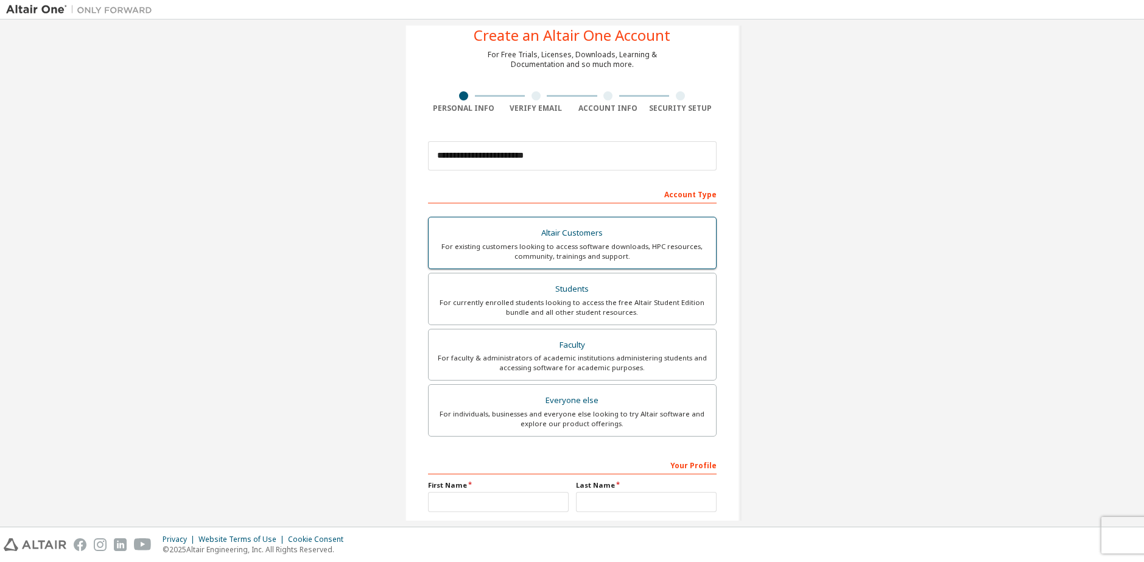
scroll to position [8, 0]
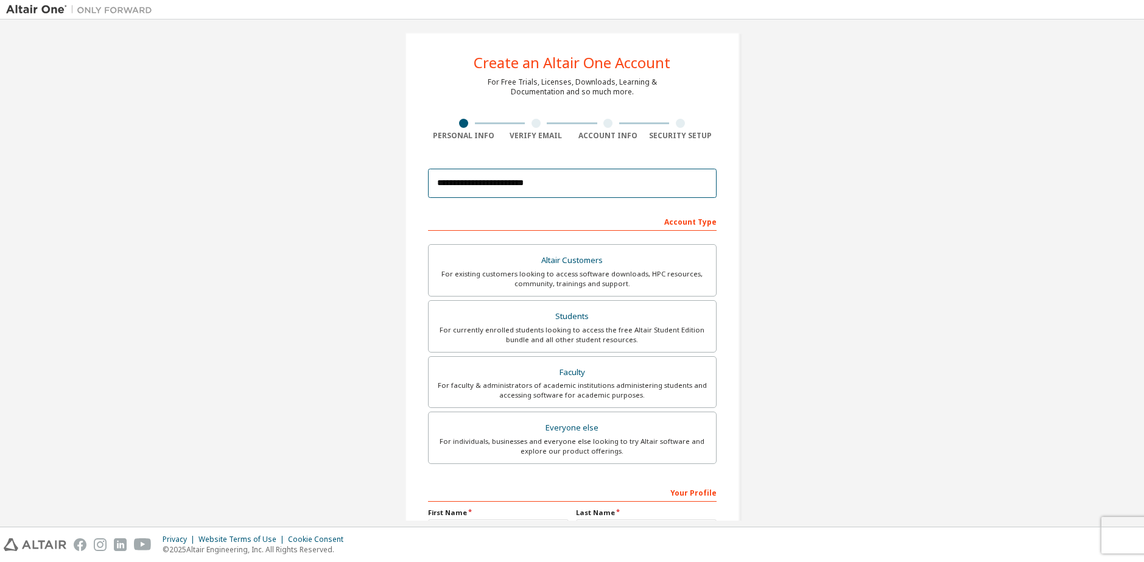
click at [627, 181] on input "**********" at bounding box center [572, 183] width 289 height 29
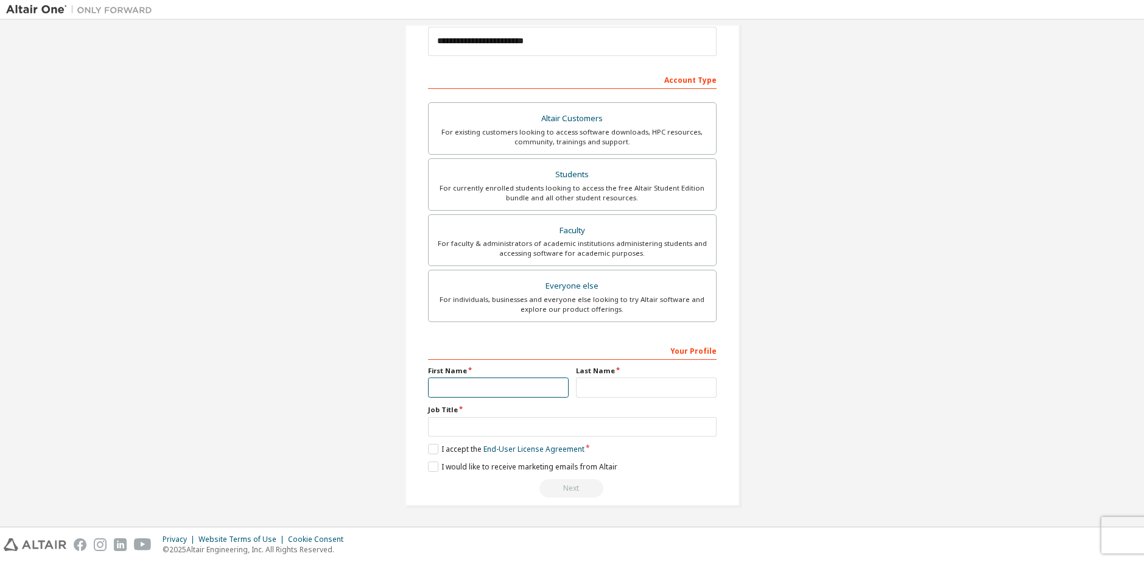
click at [499, 384] on input "text" at bounding box center [498, 388] width 141 height 20
type input "*******"
type input "*****"
type input "**********"
click at [441, 443] on div "**********" at bounding box center [572, 419] width 289 height 158
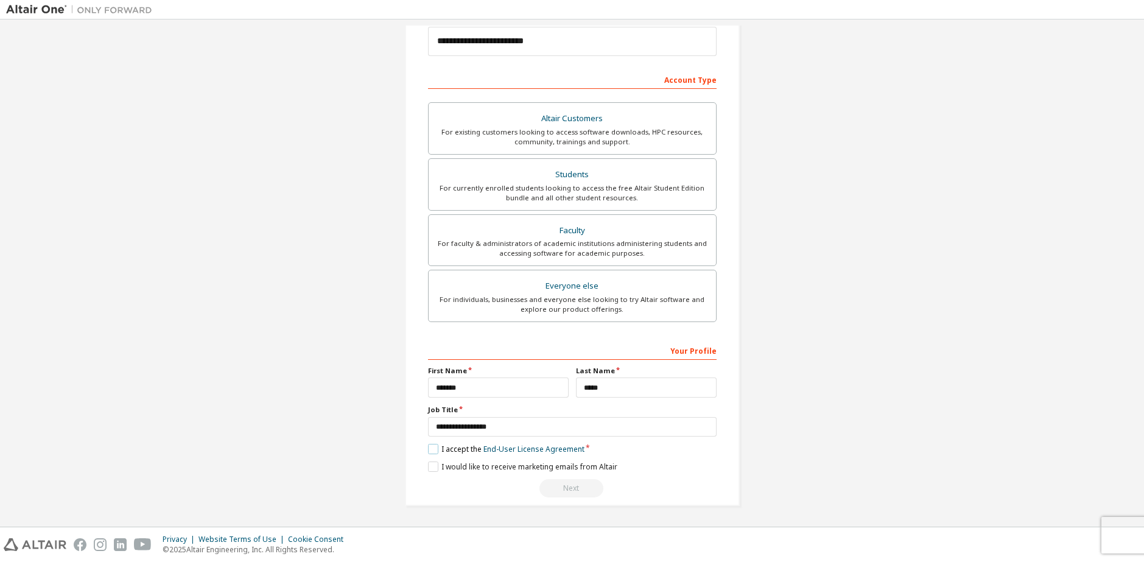
click at [444, 450] on label "I accept the End-User License Agreement" at bounding box center [506, 449] width 157 height 10
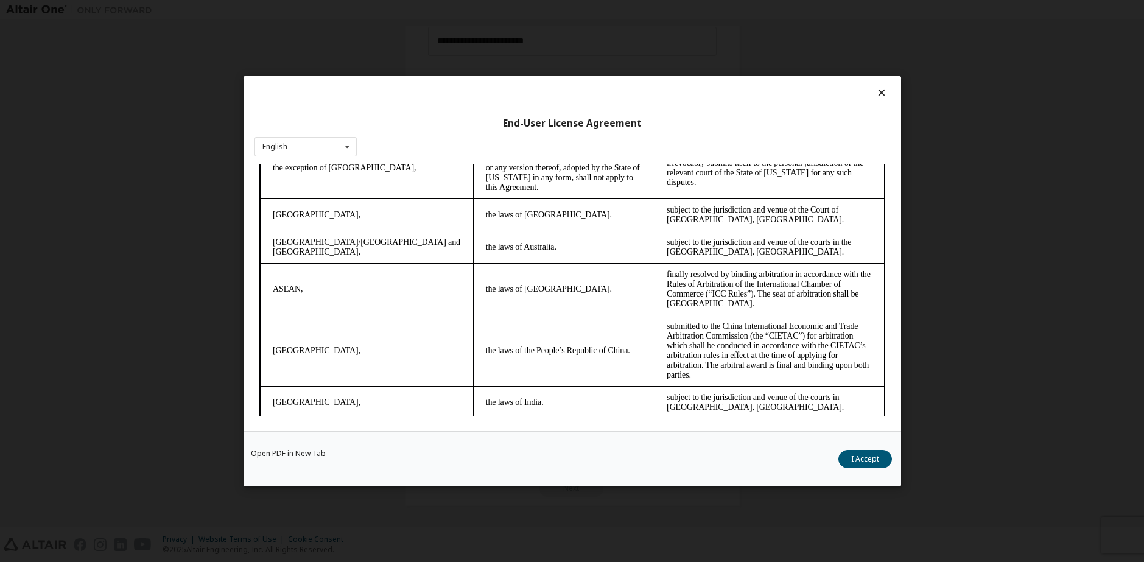
scroll to position [3162, 0]
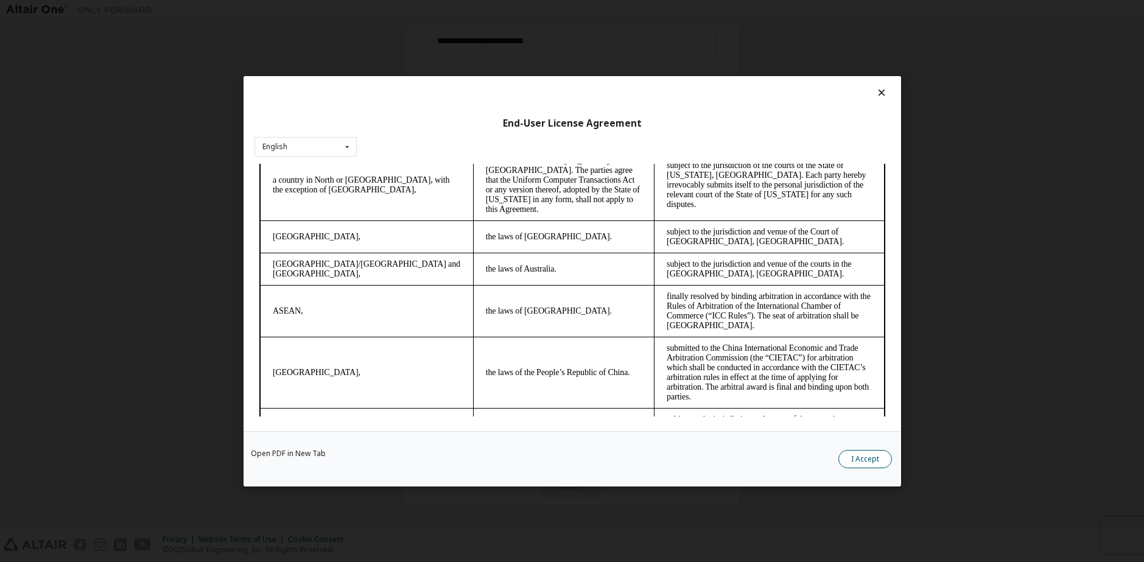
click at [854, 457] on button "I Accept" at bounding box center [866, 458] width 54 height 18
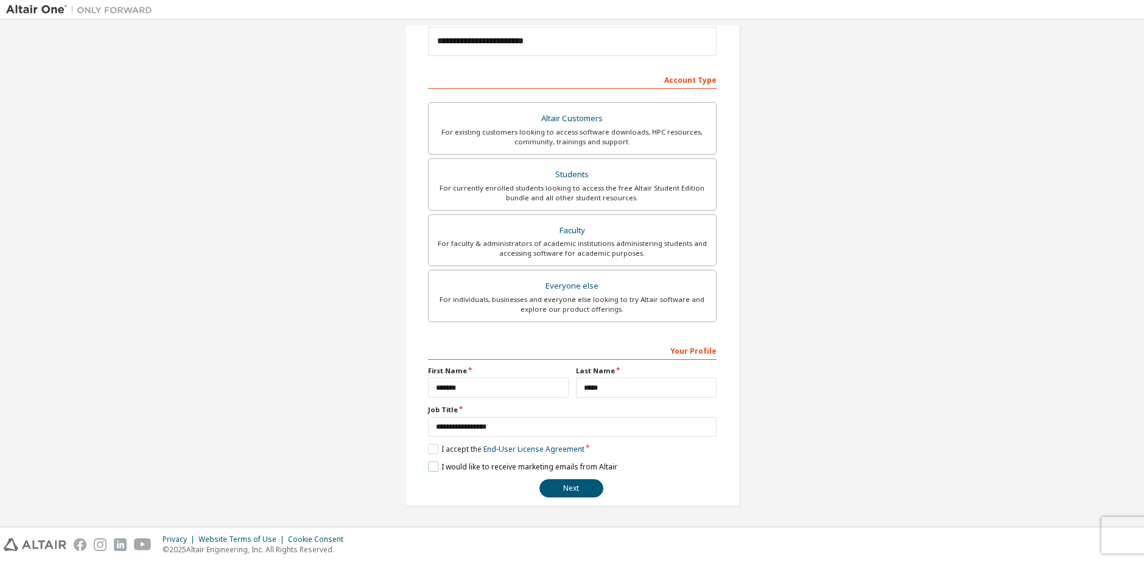
click at [474, 469] on label "I would like to receive marketing emails from Altair" at bounding box center [522, 467] width 189 height 10
click at [570, 492] on button "Next" at bounding box center [572, 488] width 64 height 18
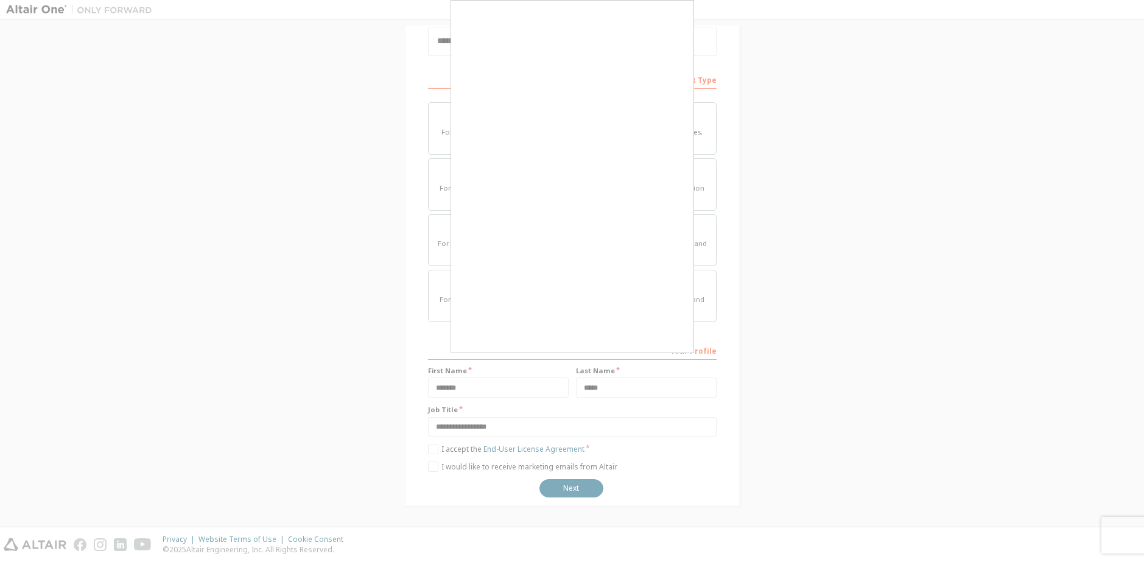
click at [619, 387] on div at bounding box center [572, 281] width 1144 height 562
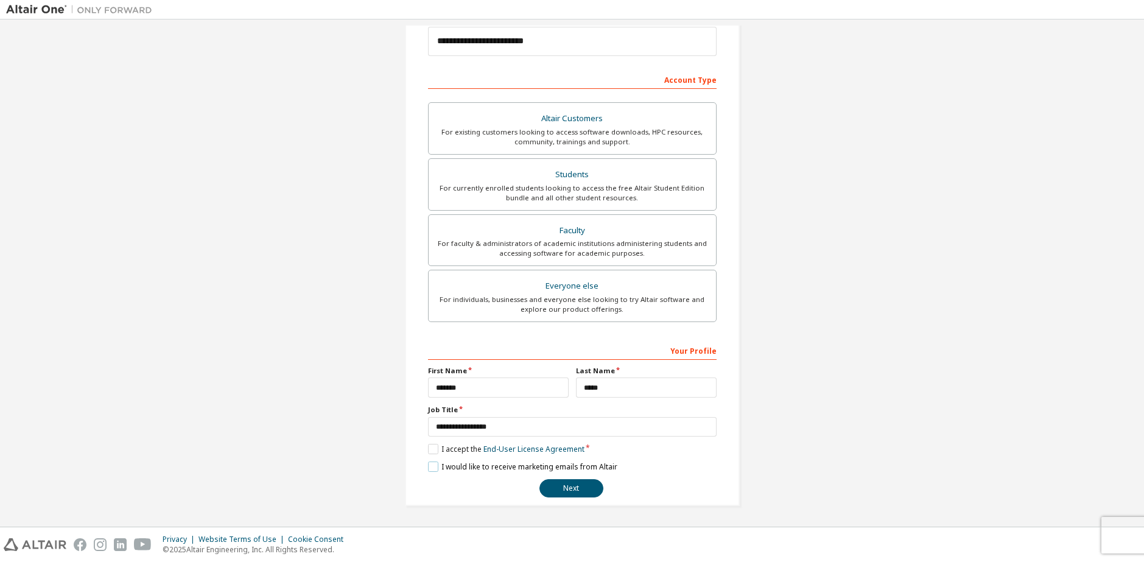
click at [461, 465] on label "I would like to receive marketing emails from Altair" at bounding box center [522, 467] width 189 height 10
click at [586, 490] on button "Next" at bounding box center [572, 488] width 64 height 18
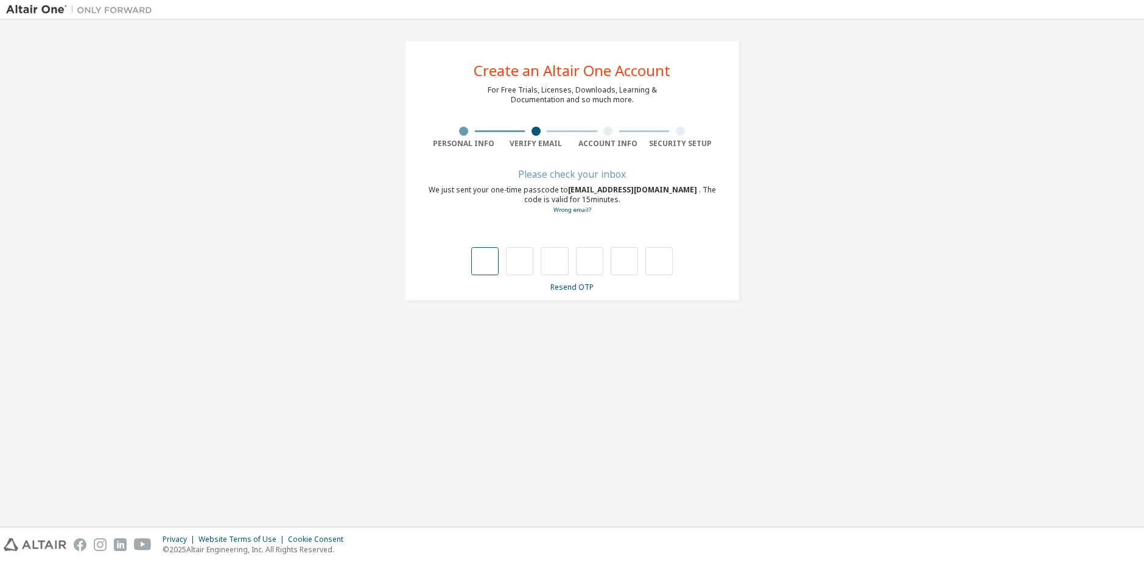
type input "*"
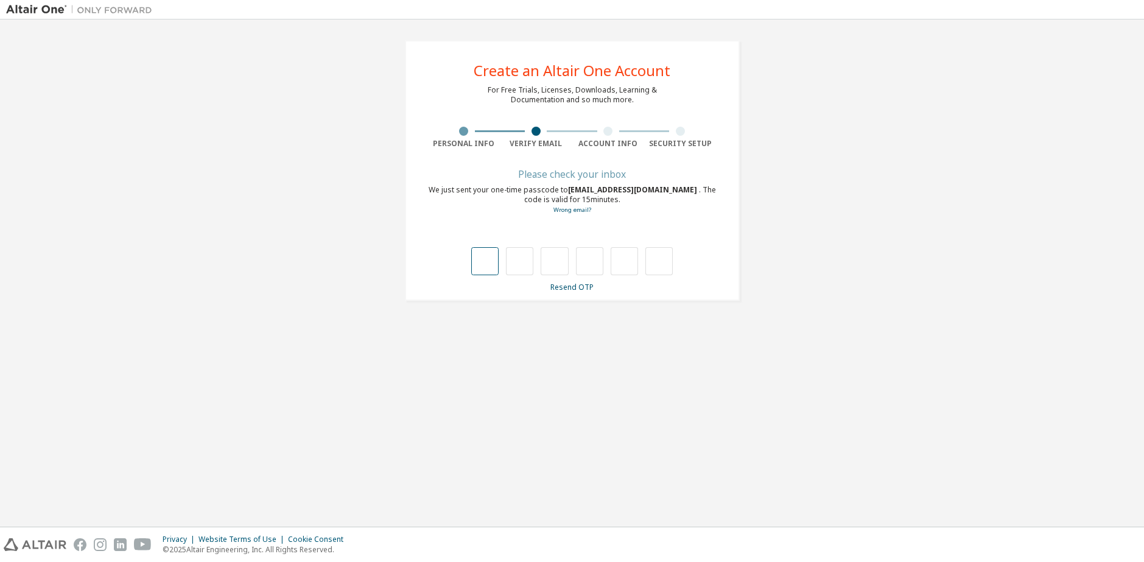
type input "*"
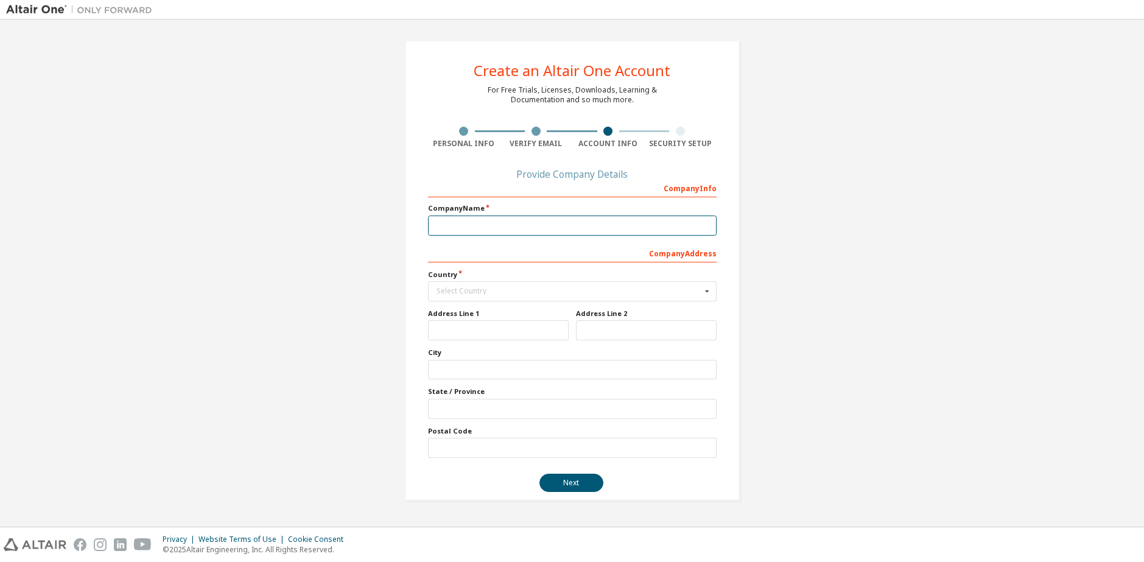
click at [507, 217] on input "text" at bounding box center [572, 226] width 289 height 20
click at [477, 291] on div "Select Country" at bounding box center [569, 290] width 265 height 7
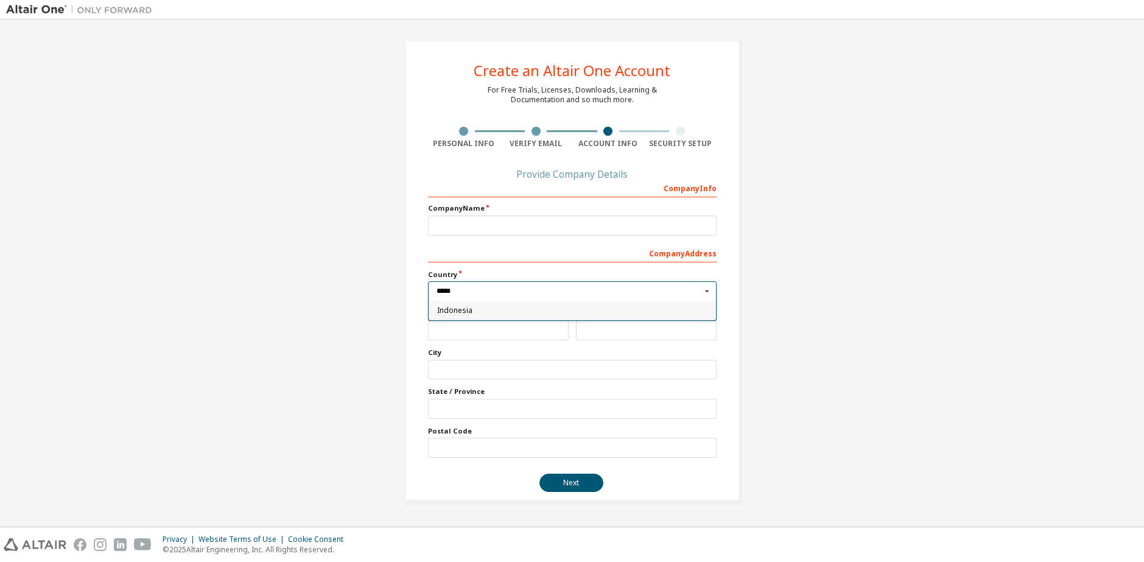
type input "*****"
click at [470, 303] on div "Indonesia" at bounding box center [572, 310] width 287 height 19
type input "***"
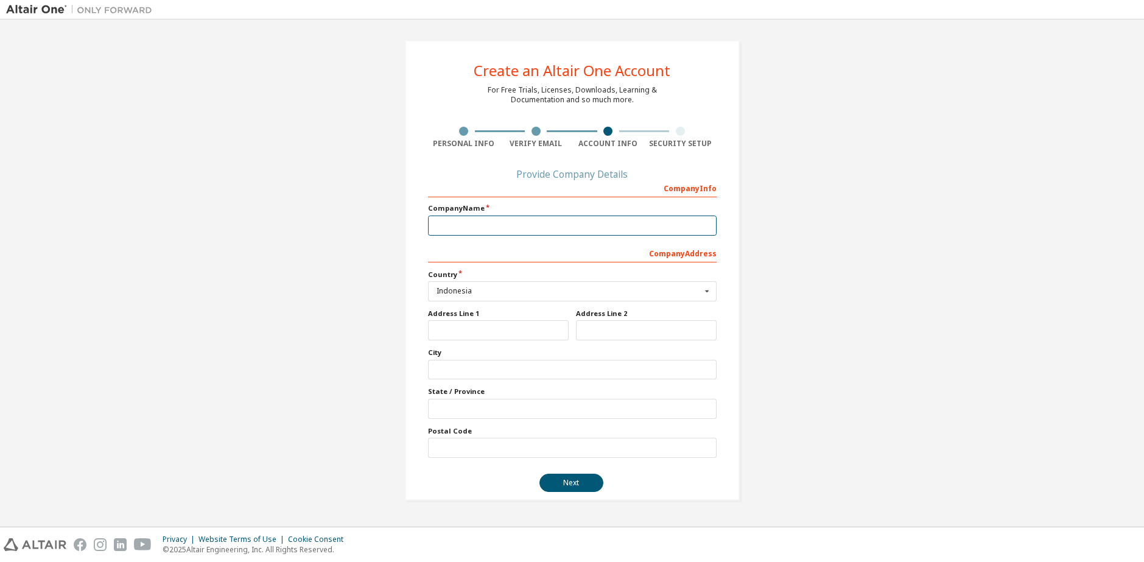
click at [513, 224] on input "text" at bounding box center [572, 226] width 289 height 20
type input "**********"
click at [516, 328] on input "text" at bounding box center [498, 330] width 141 height 20
type input "**********"
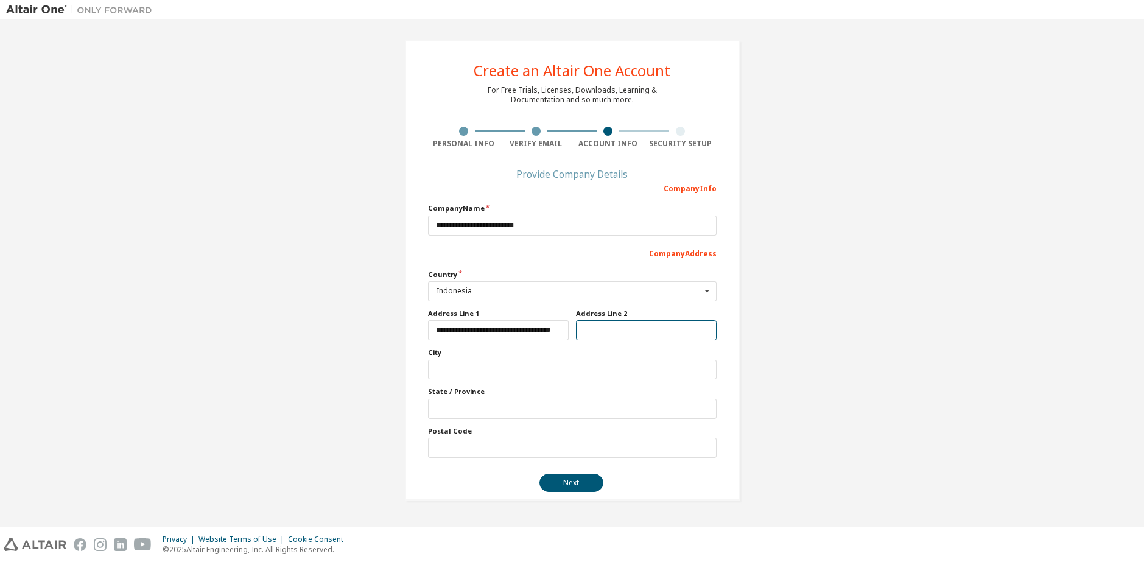
scroll to position [0, 0]
type input "*"
type input "**********"
type input "*********"
type input "**********"
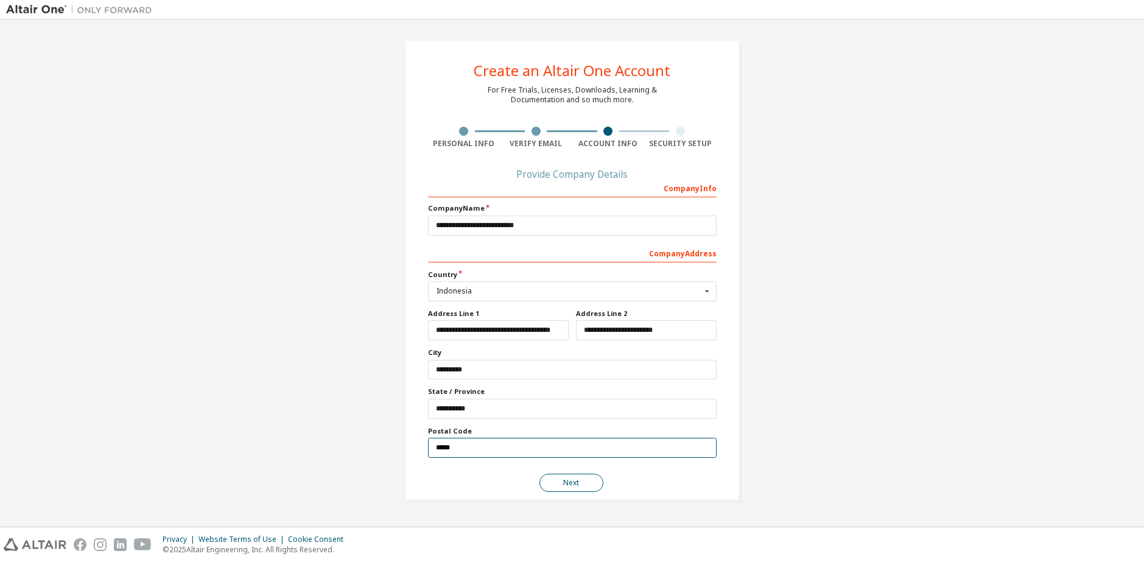
type input "*****"
click at [554, 481] on button "Next" at bounding box center [572, 483] width 64 height 18
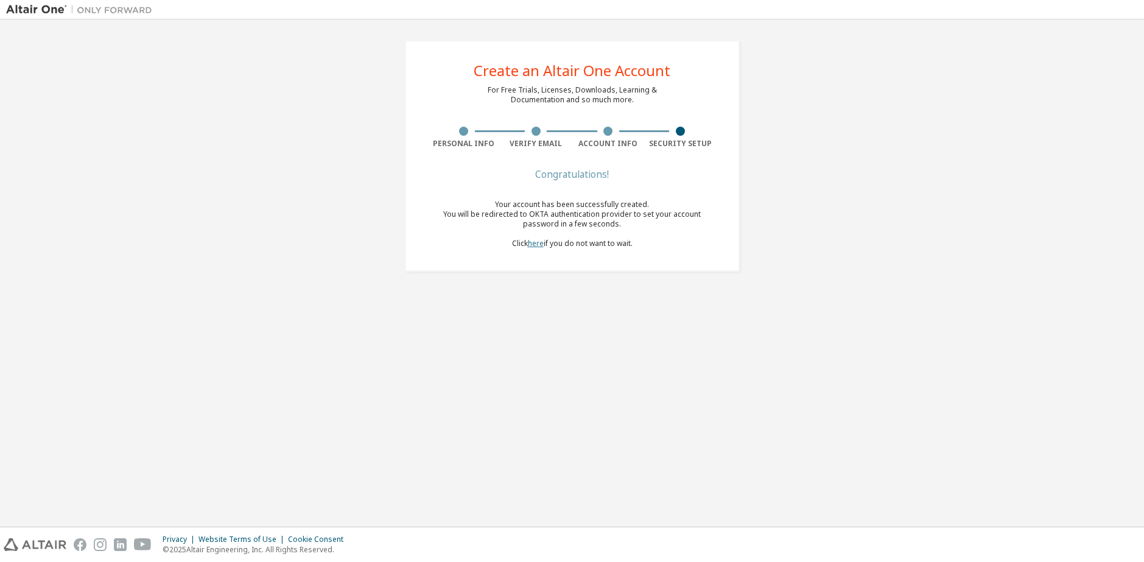
click at [535, 248] on link "here" at bounding box center [536, 243] width 16 height 10
